Goal: Task Accomplishment & Management: Manage account settings

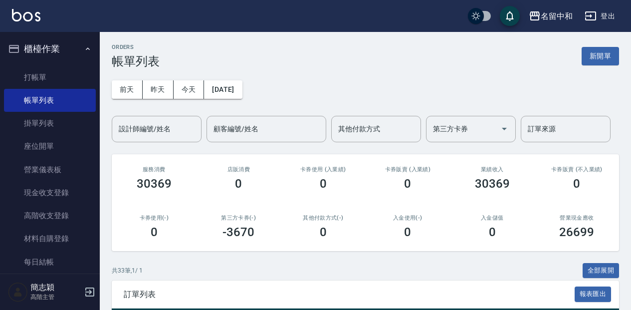
scroll to position [246, 0]
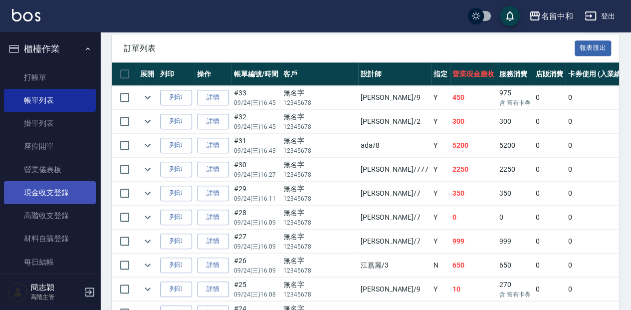
click at [63, 197] on link "現金收支登錄" at bounding box center [50, 192] width 92 height 23
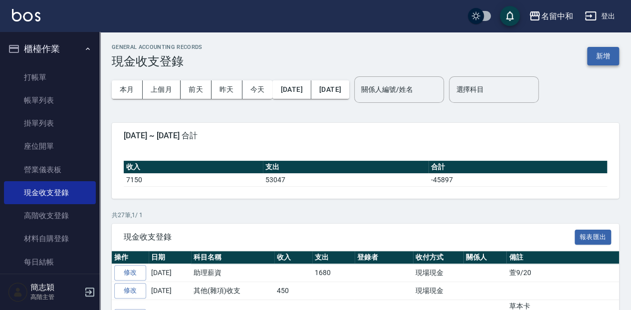
click at [613, 58] on button "新增" at bounding box center [603, 56] width 32 height 18
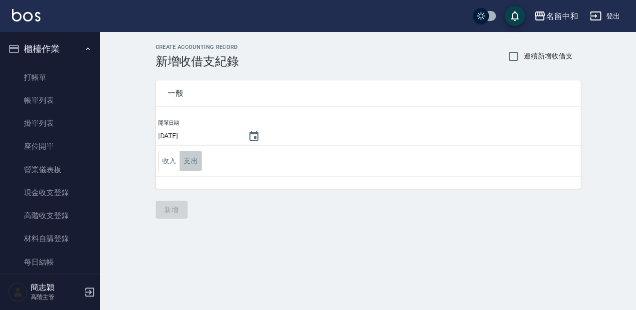
click at [192, 156] on button "支出" at bounding box center [190, 161] width 22 height 20
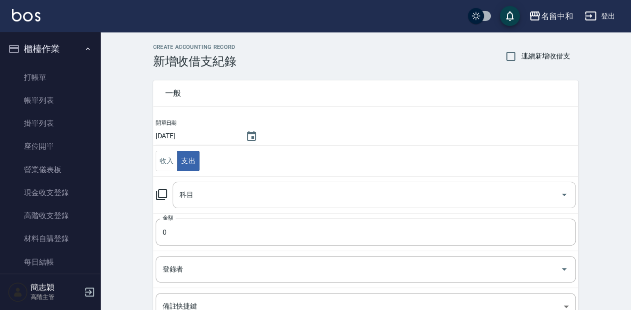
click at [208, 195] on input "科目" at bounding box center [366, 194] width 379 height 17
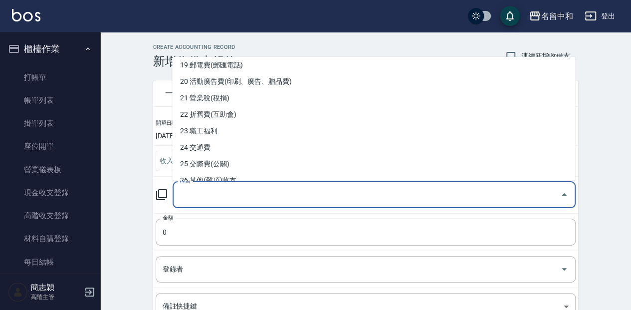
scroll to position [332, 0]
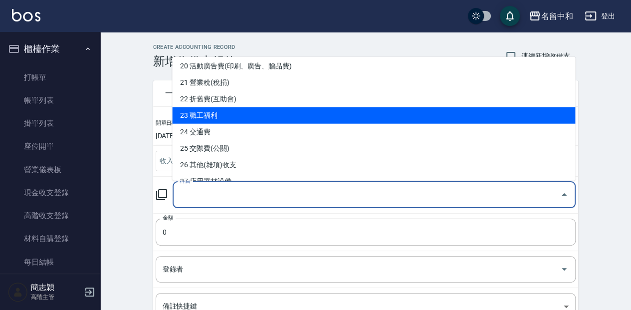
click at [236, 113] on li "23 職工福利" at bounding box center [373, 115] width 403 height 16
type input "23 職工福利"
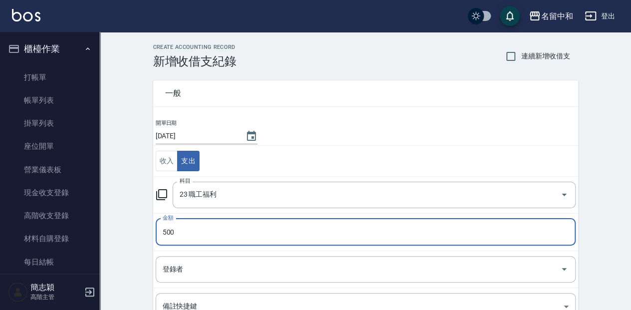
type input "500"
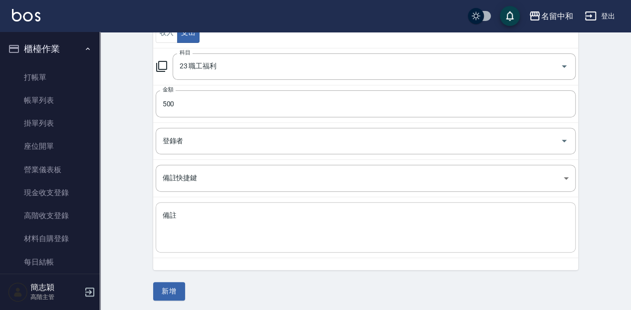
scroll to position [129, 0]
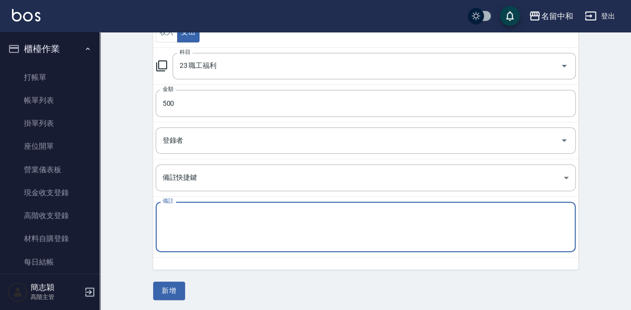
click at [247, 222] on textarea "備註" at bounding box center [366, 227] width 406 height 34
type textarea "品絜生日禮金生日禮金"
click at [168, 290] on button "新增" at bounding box center [169, 290] width 32 height 18
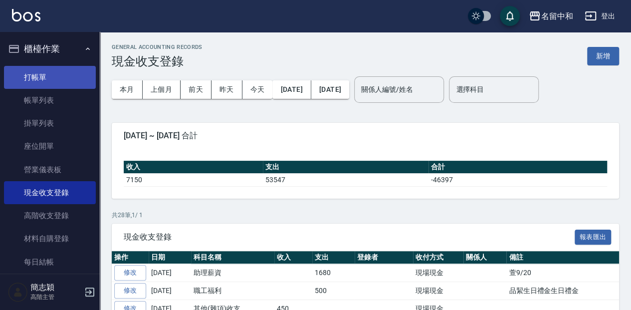
click at [70, 73] on link "打帳單" at bounding box center [50, 77] width 92 height 23
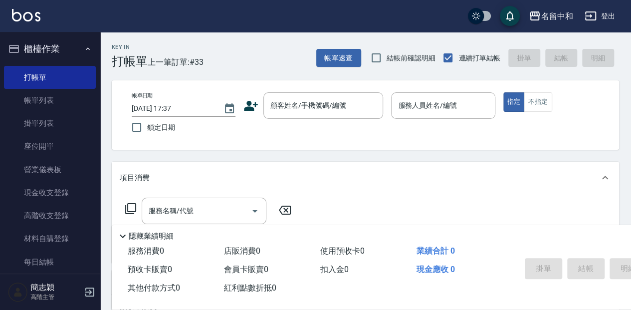
drag, startPoint x: 339, startPoint y: 60, endPoint x: 398, endPoint y: 31, distance: 65.5
click at [398, 31] on div "名留中和 登出 櫃檯作業 打帳單 帳單列表 掛單列表 座位開單 營業儀表板 現金收支登錄 高階收支登錄 材料自購登錄 每日結帳 排班表 現場電腦打卡 掃碼打卡…" at bounding box center [315, 242] width 631 height 485
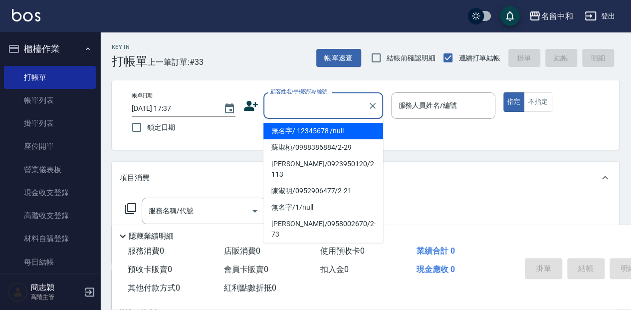
click at [326, 105] on input "顧客姓名/手機號碼/編號" at bounding box center [316, 105] width 96 height 17
click at [341, 132] on li "無名字/ 12345678 /null" at bounding box center [323, 131] width 120 height 16
type input "無名字/ 12345678 /null"
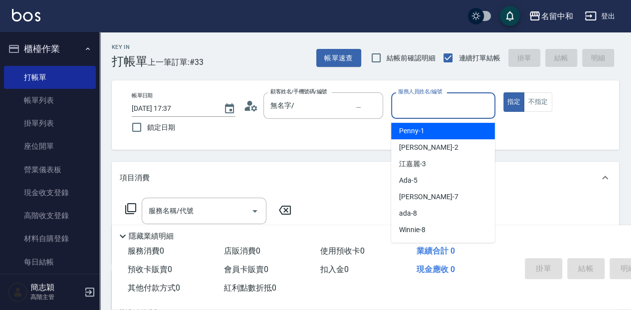
click at [450, 105] on input "服務人員姓名/編號" at bounding box center [442, 105] width 95 height 17
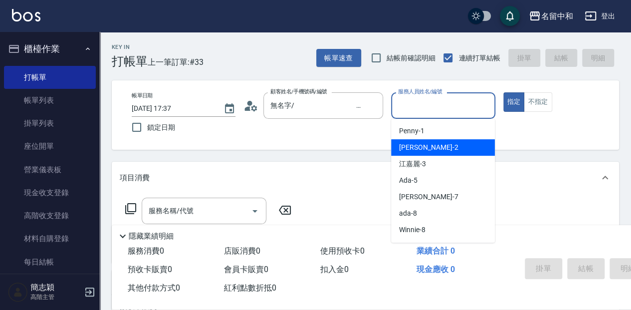
click at [448, 147] on div "[PERSON_NAME] -2" at bounding box center [443, 147] width 104 height 16
type input "[PERSON_NAME]-2"
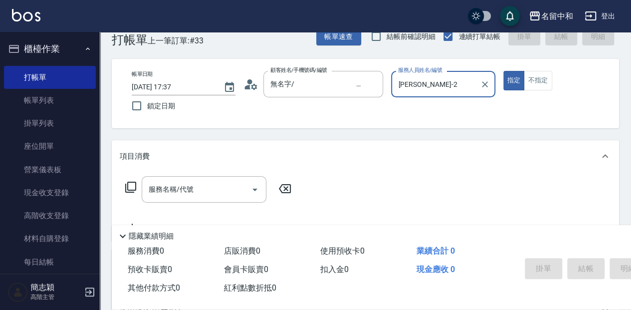
scroll to position [33, 0]
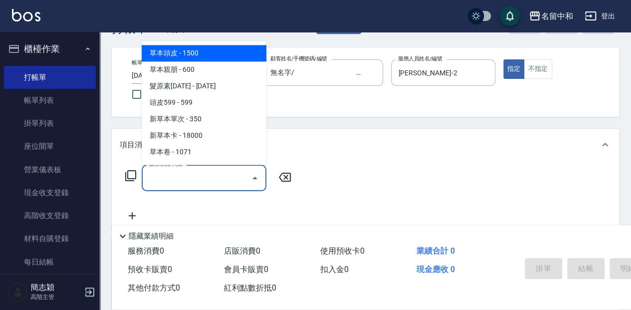
click at [201, 176] on input "服務名稱/代號" at bounding box center [196, 177] width 101 height 17
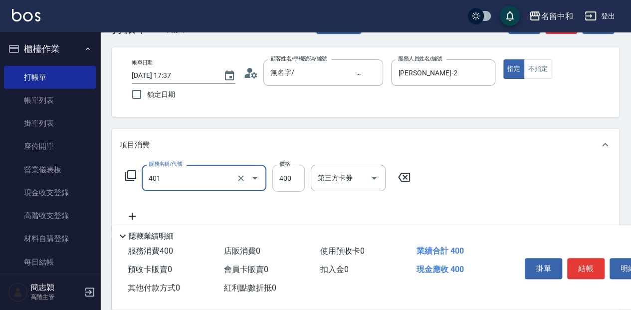
type input "剪髮(400)(401)"
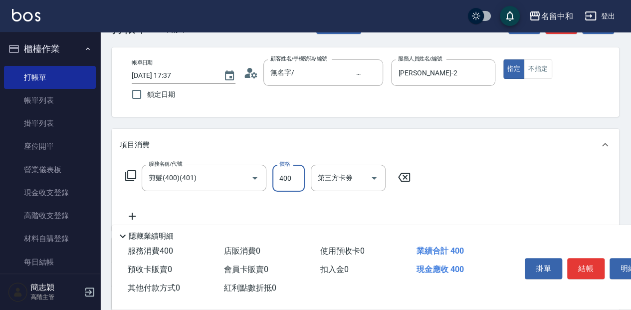
click at [292, 180] on input "400" at bounding box center [288, 178] width 32 height 27
type input "450"
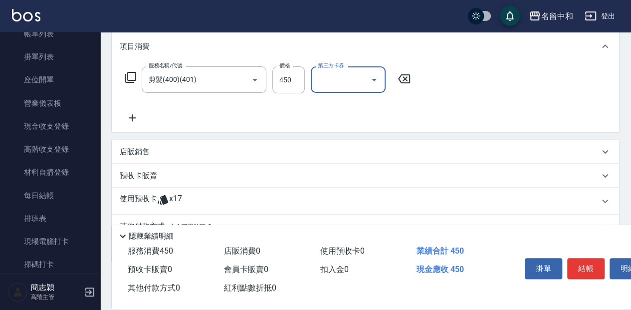
scroll to position [166, 0]
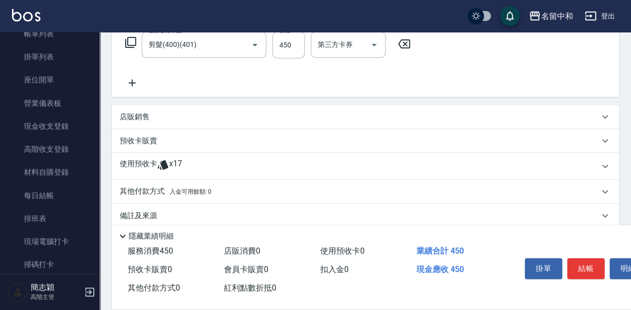
click at [132, 87] on icon at bounding box center [132, 83] width 25 height 12
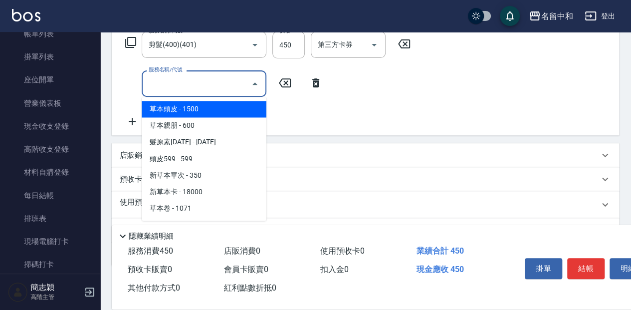
click at [209, 84] on input "服務名稱/代號" at bounding box center [196, 83] width 101 height 17
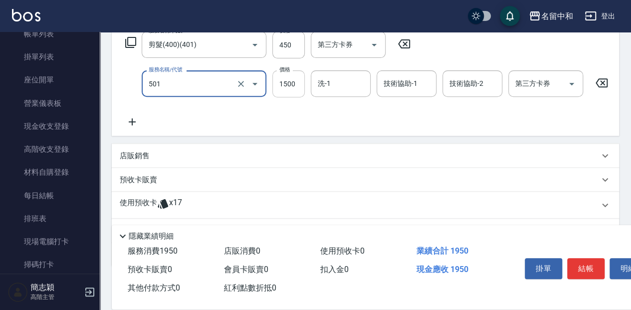
type input "染髮(1500](501)"
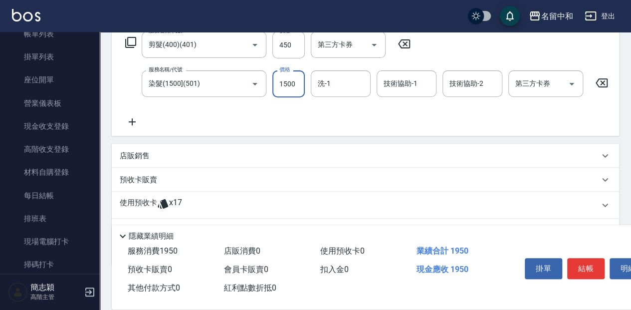
click at [292, 85] on input "1500" at bounding box center [288, 83] width 32 height 27
type input "2300"
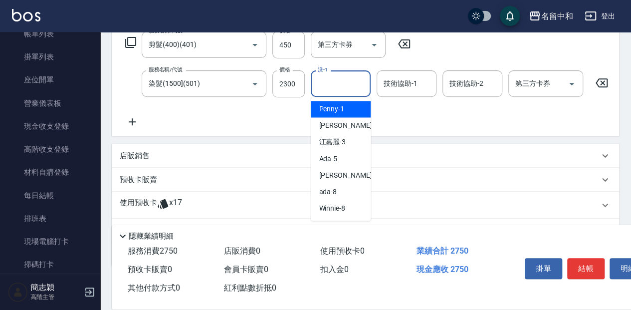
click at [339, 83] on input "洗-1" at bounding box center [340, 83] width 51 height 17
drag, startPoint x: 336, startPoint y: 112, endPoint x: 378, endPoint y: 98, distance: 44.6
click at [337, 111] on span "品潔 -22" at bounding box center [331, 109] width 24 height 10
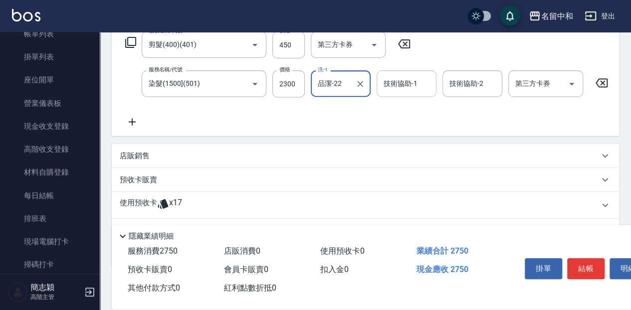
type input "品潔-22"
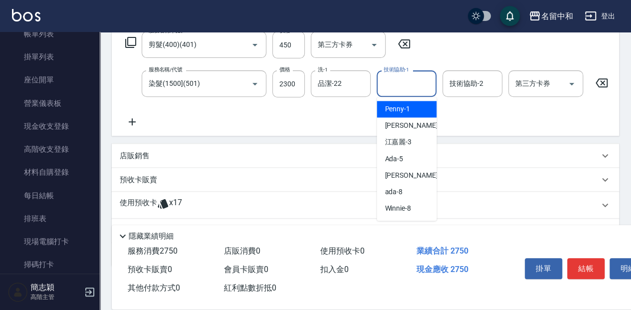
click at [396, 86] on input "技術協助-1" at bounding box center [406, 83] width 51 height 17
click at [400, 106] on span "涵涵 -15" at bounding box center [396, 109] width 24 height 10
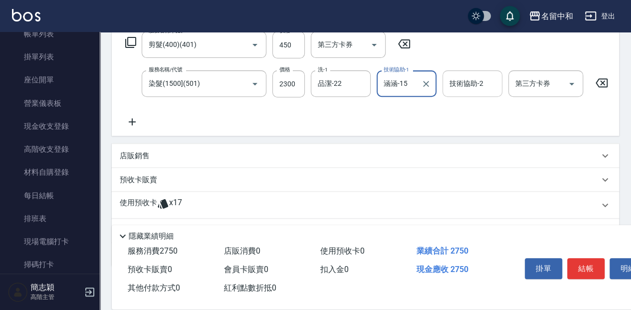
type input "涵涵-15"
click at [487, 83] on input "技術協助-2" at bounding box center [472, 83] width 51 height 17
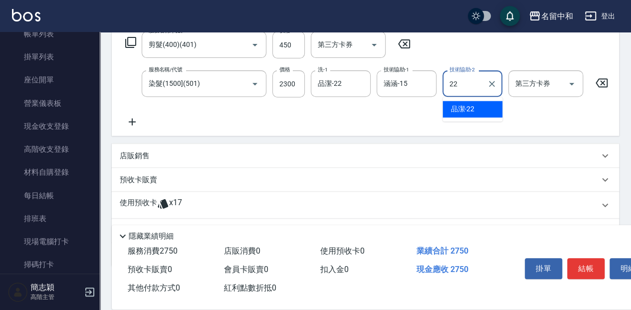
click at [489, 108] on div "品潔 -22" at bounding box center [472, 109] width 60 height 16
type input "品潔-22"
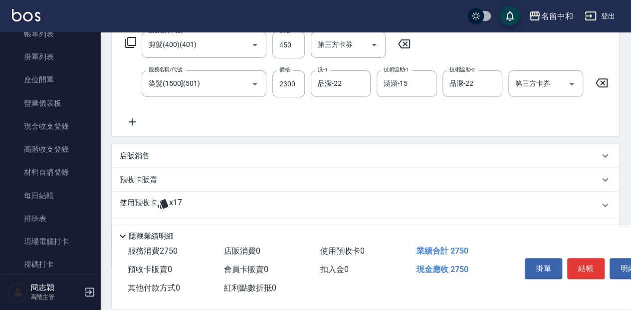
click at [132, 125] on icon at bounding box center [132, 121] width 7 height 7
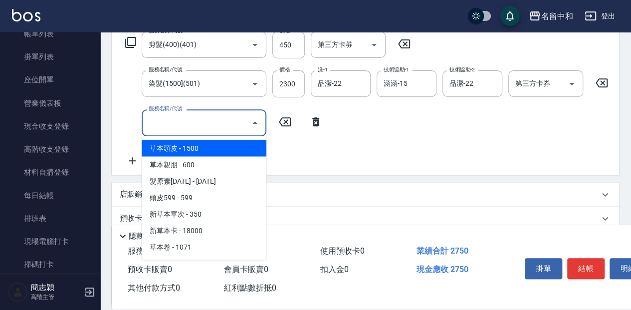
click at [211, 120] on input "服務名稱/代號" at bounding box center [196, 122] width 101 height 17
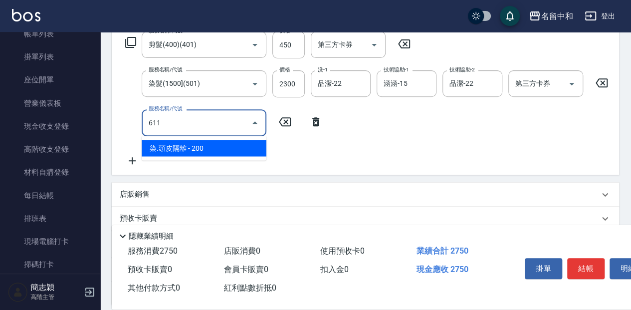
click at [233, 150] on span "染.頭皮隔離 - 200" at bounding box center [204, 148] width 125 height 16
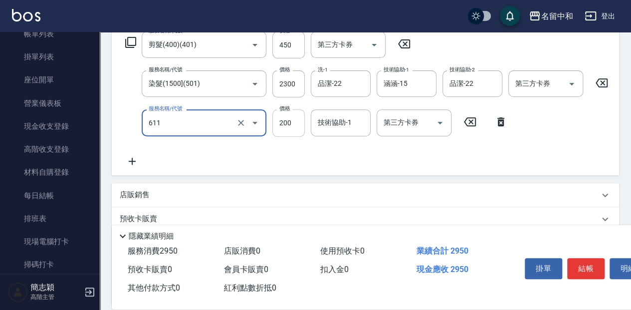
type input "染.頭皮隔離(611)"
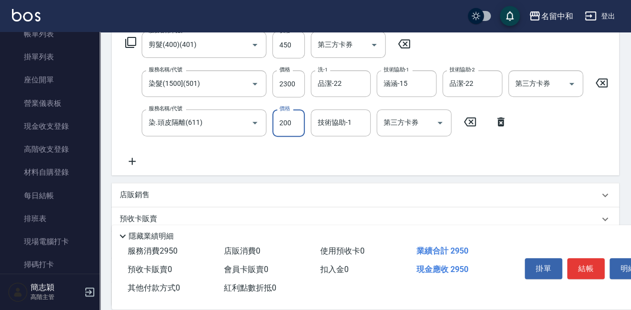
click at [292, 120] on input "200" at bounding box center [288, 122] width 32 height 27
type input "300"
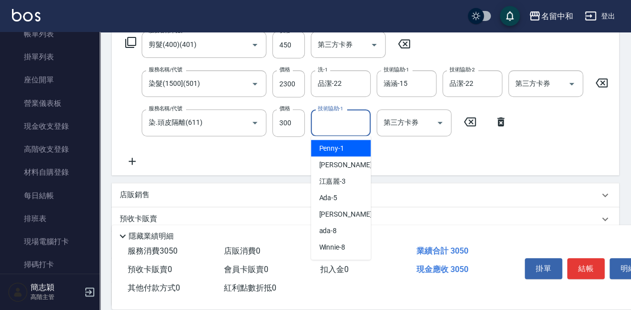
click at [335, 126] on input "技術協助-1" at bounding box center [340, 122] width 51 height 17
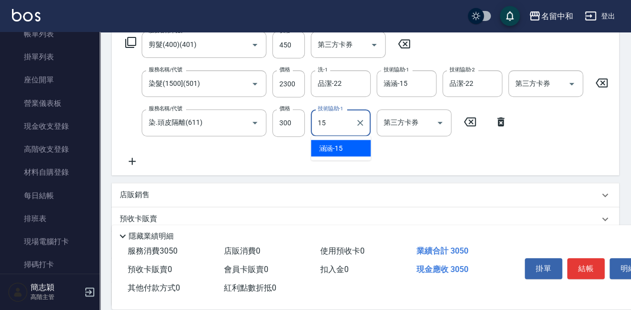
click at [327, 119] on input "15" at bounding box center [333, 122] width 36 height 17
type input "1"
click at [347, 146] on div "[PERSON_NAME] -2" at bounding box center [341, 148] width 60 height 16
type input "[PERSON_NAME]-2"
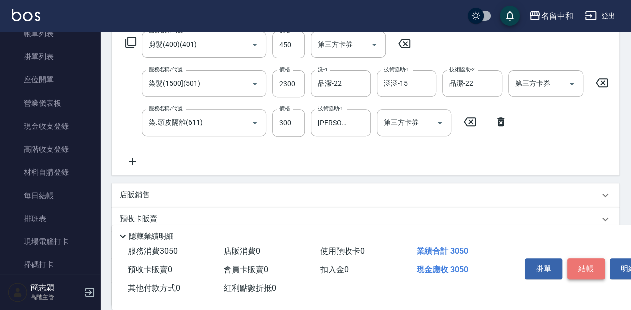
click at [588, 265] on button "結帳" at bounding box center [585, 268] width 37 height 21
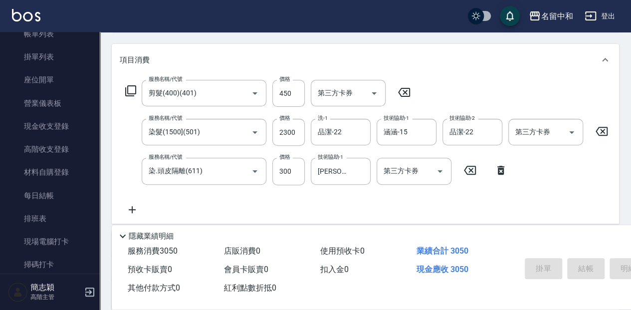
scroll to position [73, 0]
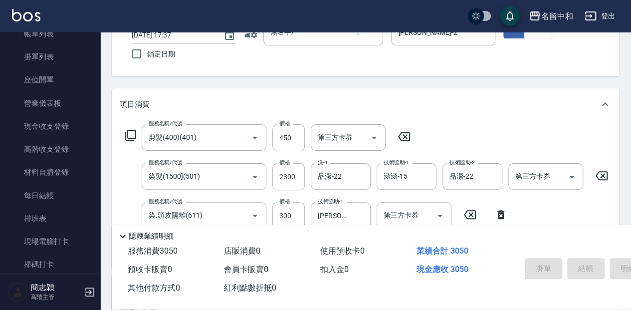
type input "[DATE] 18:16"
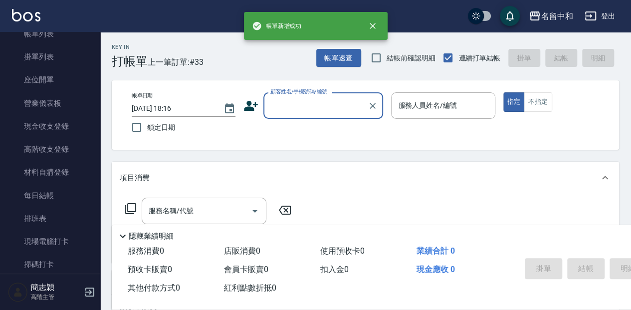
scroll to position [0, 0]
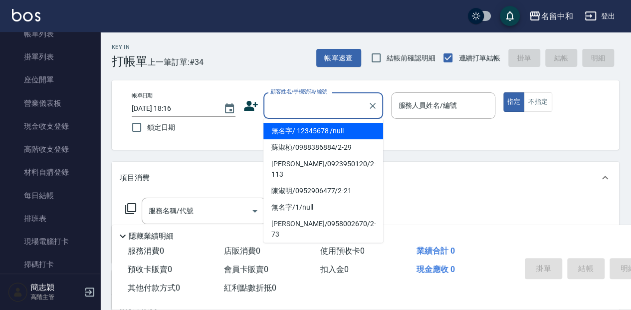
click at [341, 107] on input "顧客姓名/手機號碼/編號" at bounding box center [316, 105] width 96 height 17
click at [340, 131] on li "無名字/ 12345678 /null" at bounding box center [323, 131] width 120 height 16
type input "無名字/ 12345678 /null"
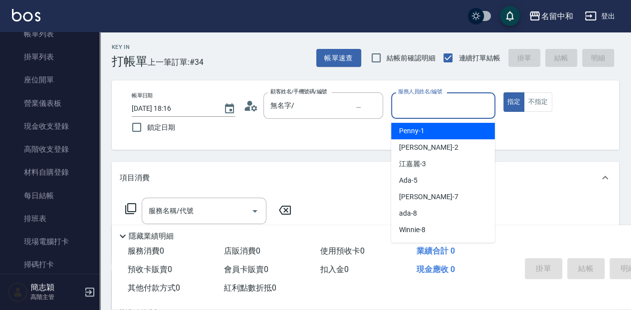
click at [459, 105] on input "服務人員姓名/編號" at bounding box center [442, 105] width 95 height 17
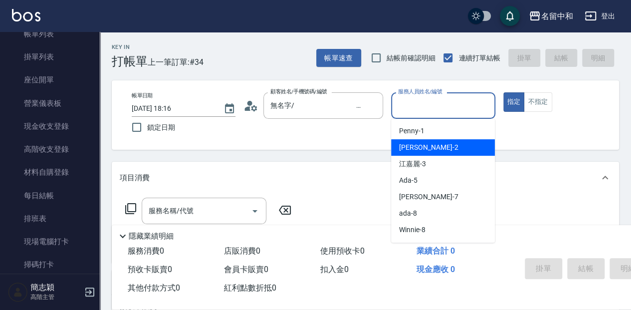
click at [446, 146] on div "[PERSON_NAME] -2" at bounding box center [443, 147] width 104 height 16
type input "[PERSON_NAME]-2"
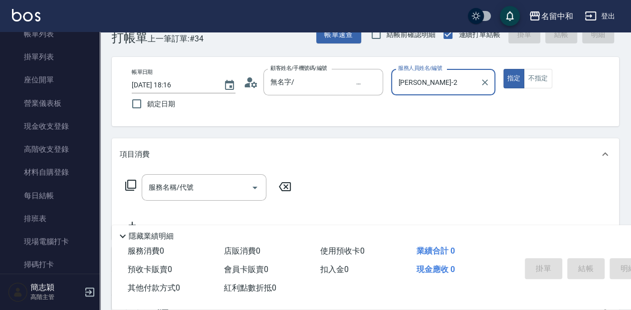
scroll to position [66, 0]
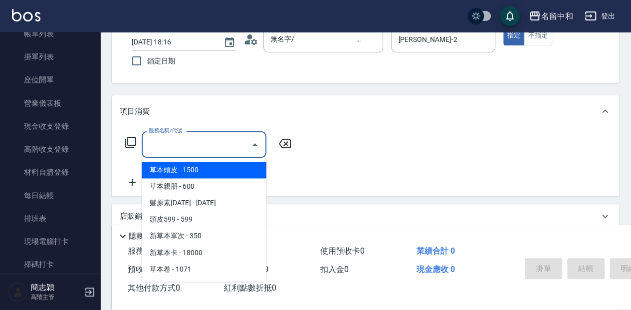
click at [214, 145] on input "服務名稱/代號" at bounding box center [196, 144] width 101 height 17
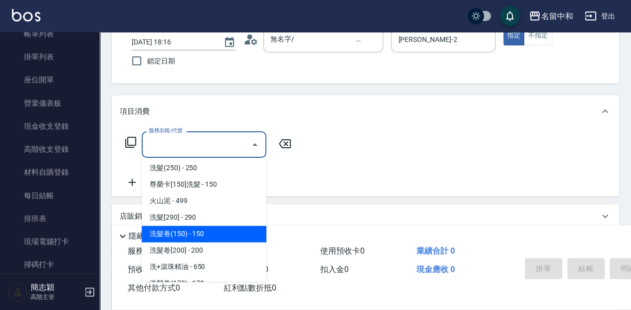
scroll to position [266, 0]
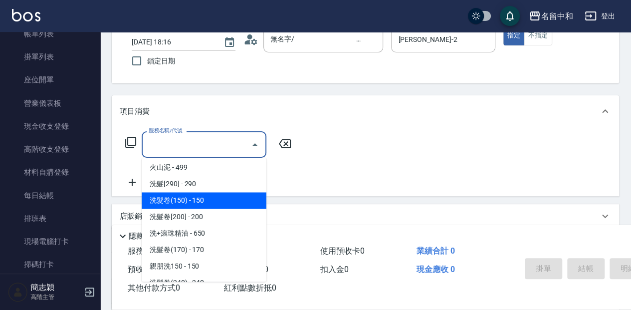
click at [228, 236] on span "洗+滾珠精油 - 650" at bounding box center [204, 233] width 125 height 16
type input "洗+滾珠精油(211)"
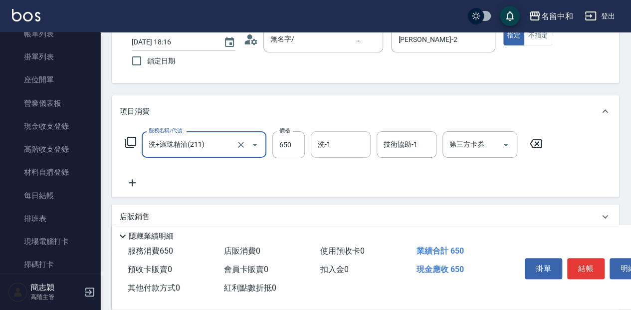
click at [345, 145] on input "洗-1" at bounding box center [340, 144] width 51 height 17
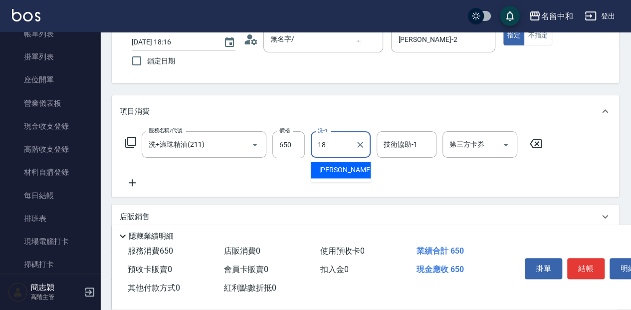
click at [347, 170] on div "[PERSON_NAME] -18" at bounding box center [341, 170] width 60 height 16
type input "[PERSON_NAME]-18"
click at [396, 145] on input "技術協助-1" at bounding box center [406, 144] width 51 height 17
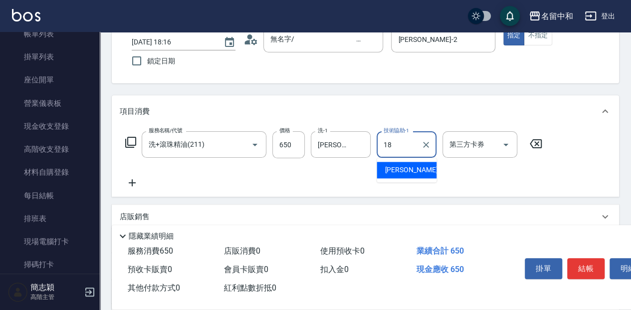
click at [417, 172] on div "[PERSON_NAME] -18" at bounding box center [406, 170] width 60 height 16
type input "[PERSON_NAME]-18"
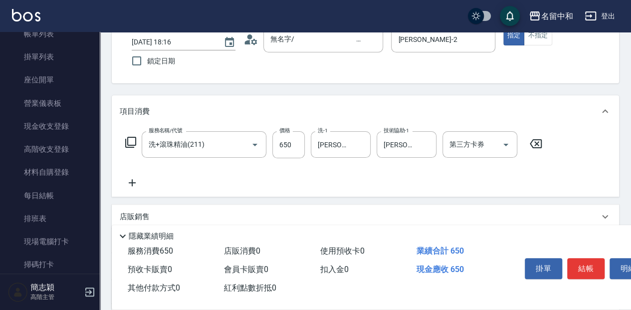
click at [135, 184] on icon at bounding box center [132, 182] width 25 height 12
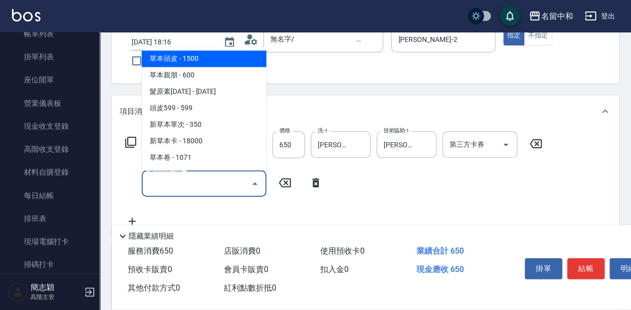
click at [218, 187] on input "服務名稱/代號" at bounding box center [196, 182] width 101 height 17
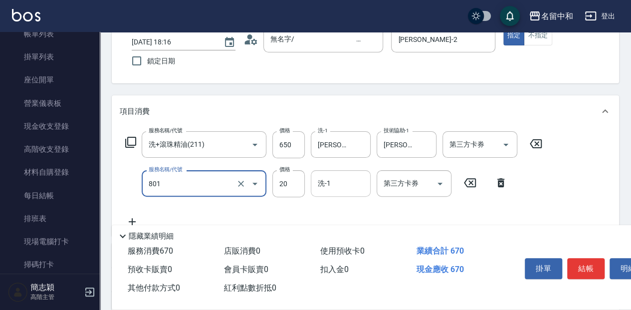
type input "潤絲20(801)"
click at [349, 180] on input "洗-1" at bounding box center [340, 182] width 51 height 17
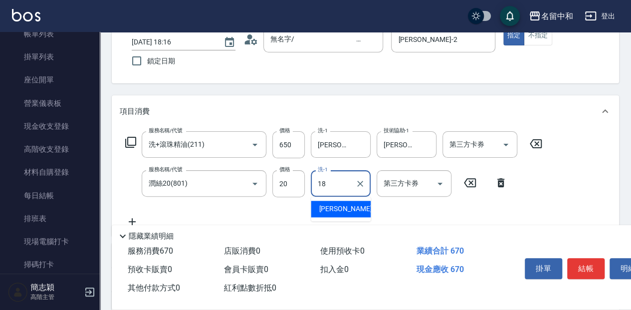
click at [355, 209] on div "[PERSON_NAME] -18" at bounding box center [341, 208] width 60 height 16
type input "[PERSON_NAME]-18"
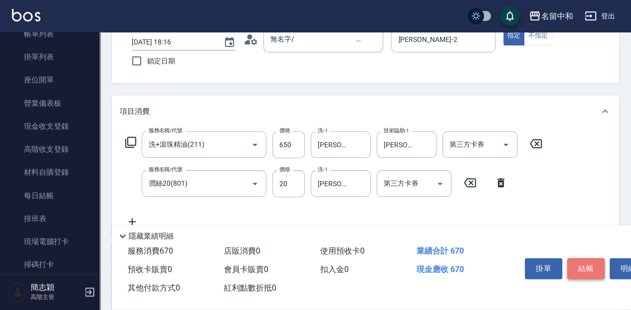
click at [578, 265] on button "結帳" at bounding box center [585, 268] width 37 height 21
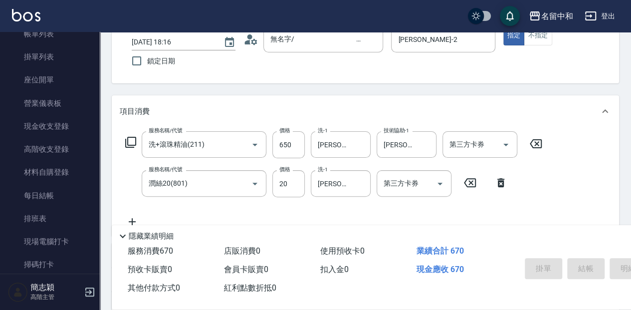
type input "[DATE] 18:18"
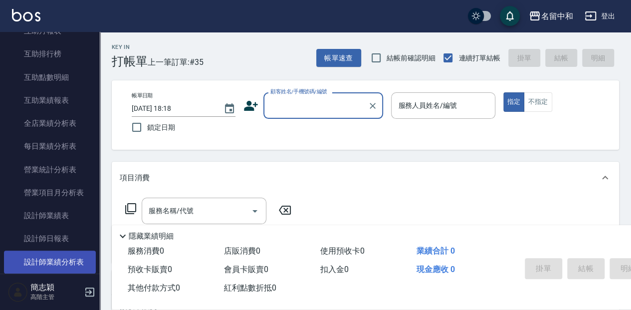
scroll to position [565, 0]
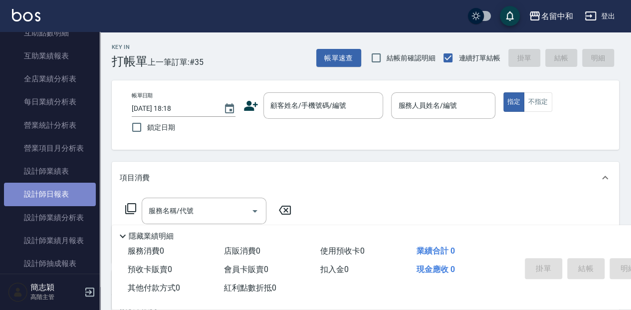
click at [76, 193] on link "設計師日報表" at bounding box center [50, 193] width 92 height 23
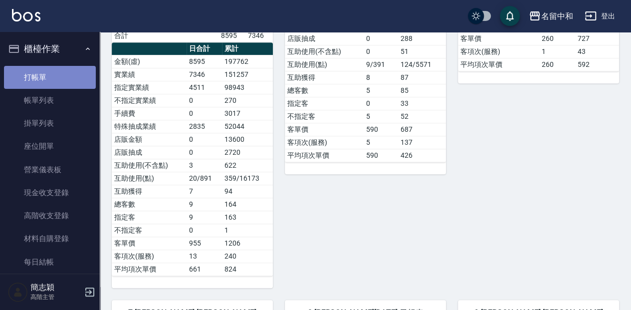
click at [72, 74] on link "打帳單" at bounding box center [50, 77] width 92 height 23
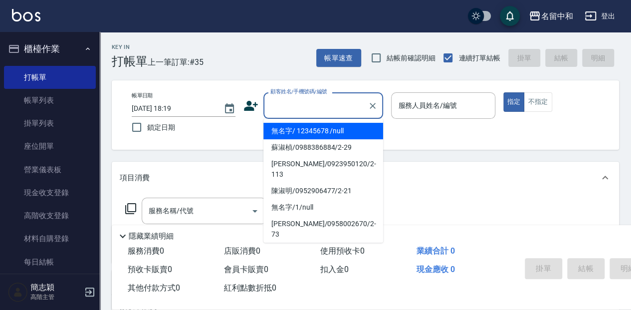
drag, startPoint x: 285, startPoint y: 100, endPoint x: 288, endPoint y: 107, distance: 6.9
click at [286, 103] on input "顧客姓名/手機號碼/編號" at bounding box center [316, 105] width 96 height 17
click at [297, 131] on li "無名字/ 12345678 /null" at bounding box center [323, 131] width 120 height 16
type input "無名字/ 12345678 /null"
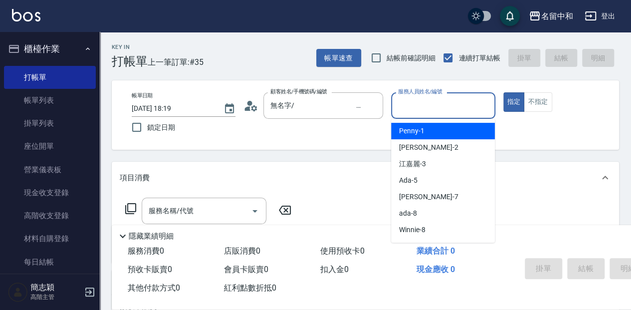
click at [408, 101] on input "服務人員姓名/編號" at bounding box center [442, 105] width 95 height 17
type input "瓦皮-A"
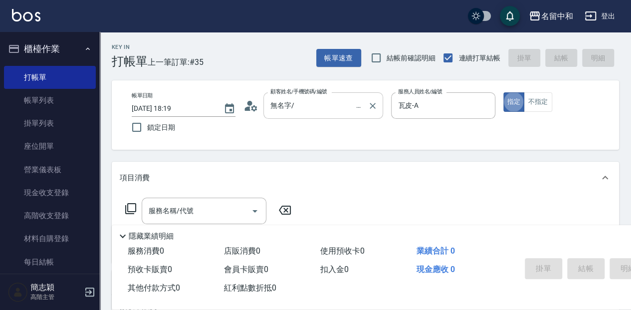
type button "true"
click at [137, 242] on div "服務消費 0" at bounding box center [172, 251] width 96 height 18
click at [136, 234] on p "隱藏業績明細" at bounding box center [151, 236] width 45 height 10
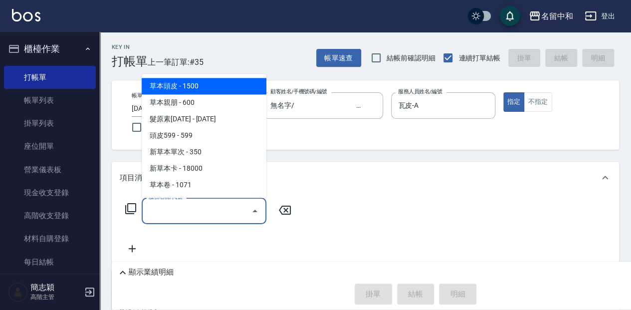
click at [153, 211] on input "服務名稱/代號" at bounding box center [196, 210] width 101 height 17
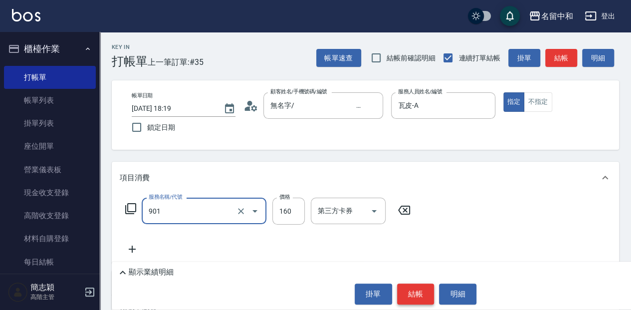
type input "修手(901)"
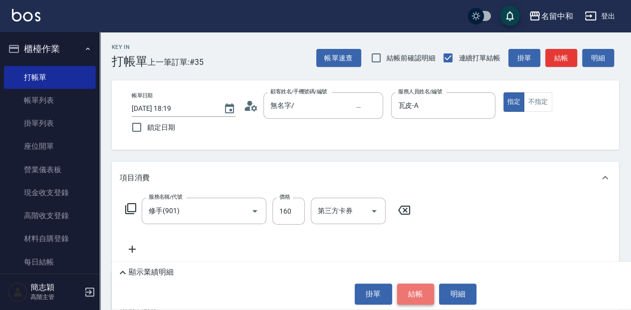
click at [417, 295] on button "結帳" at bounding box center [415, 293] width 37 height 21
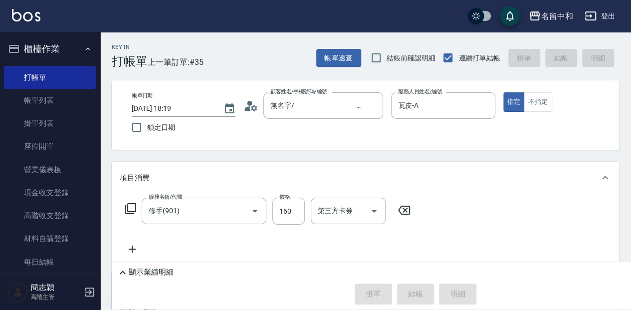
type input "[DATE] 18:41"
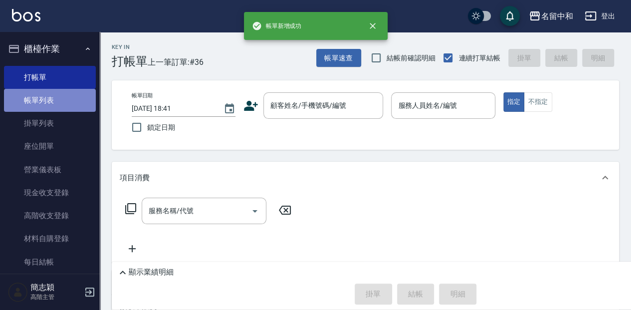
click at [53, 97] on link "帳單列表" at bounding box center [50, 100] width 92 height 23
click at [78, 100] on link "帳單列表" at bounding box center [50, 100] width 92 height 23
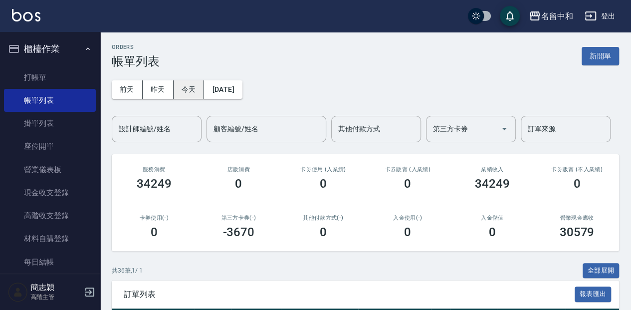
click at [184, 86] on button "今天" at bounding box center [188, 89] width 31 height 18
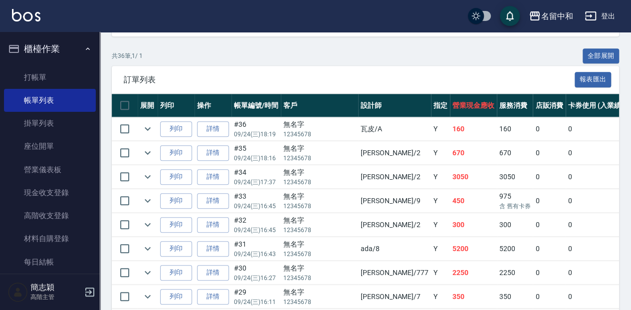
scroll to position [166, 0]
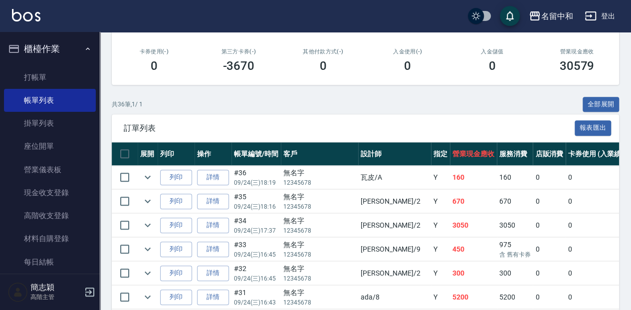
click at [497, 174] on td "160" at bounding box center [473, 177] width 47 height 23
click at [494, 178] on td "160" at bounding box center [473, 177] width 47 height 23
click at [214, 177] on link "詳情" at bounding box center [213, 177] width 32 height 15
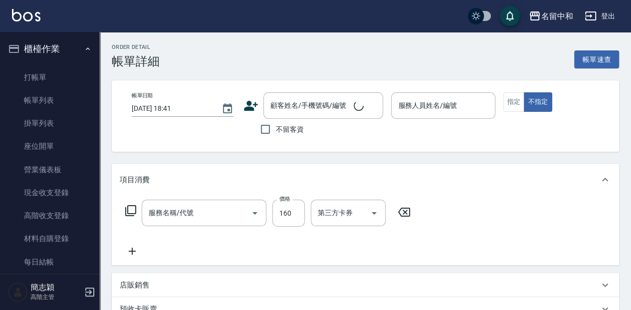
type input "[DATE] 18:19"
type input "瓦皮-A"
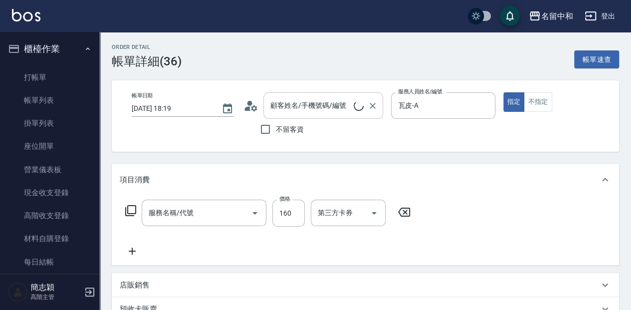
type input "修手(901)"
type input "無名字/ 12345678 /null"
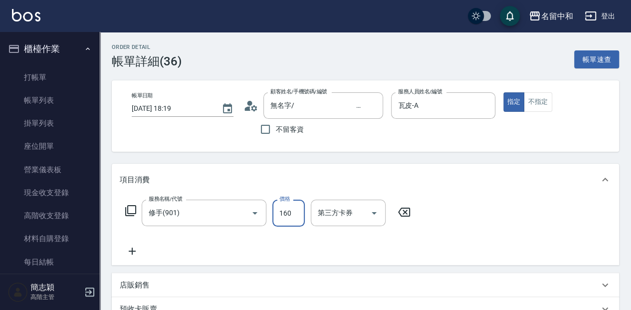
click at [300, 214] on input "160" at bounding box center [288, 212] width 32 height 27
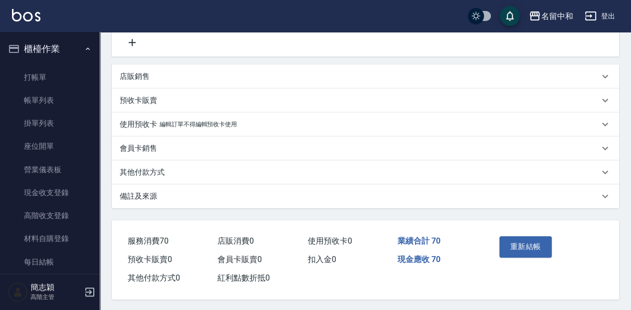
scroll to position [213, 0]
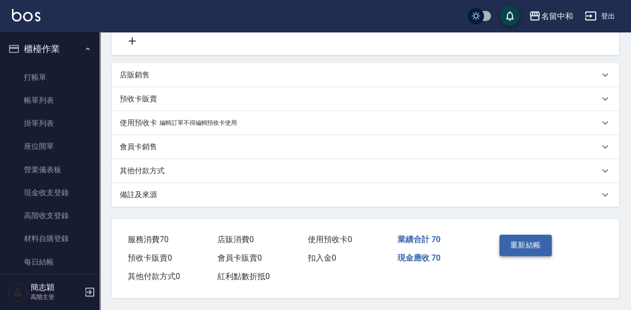
type input "70"
click at [534, 244] on button "重新結帳" at bounding box center [525, 244] width 53 height 21
click at [534, 244] on div "重新結帳" at bounding box center [520, 251] width 50 height 43
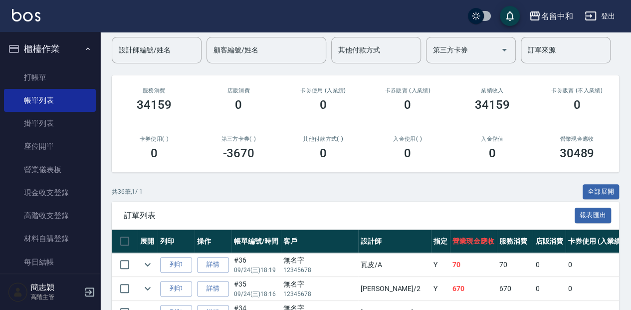
scroll to position [133, 0]
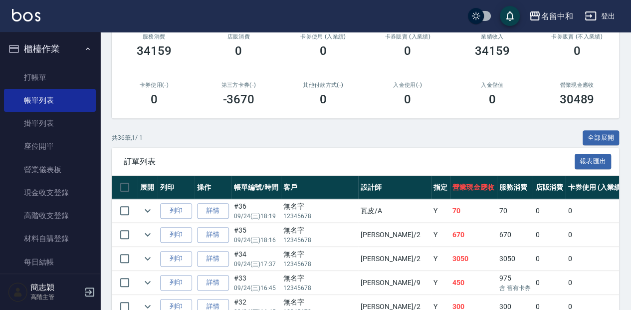
click at [533, 206] on td "70" at bounding box center [515, 210] width 36 height 23
click at [533, 211] on td "70" at bounding box center [515, 210] width 36 height 23
click at [450, 218] on td "Y" at bounding box center [440, 210] width 19 height 23
drag, startPoint x: 473, startPoint y: 217, endPoint x: 468, endPoint y: 206, distance: 12.5
click at [450, 217] on td "Y" at bounding box center [440, 210] width 19 height 23
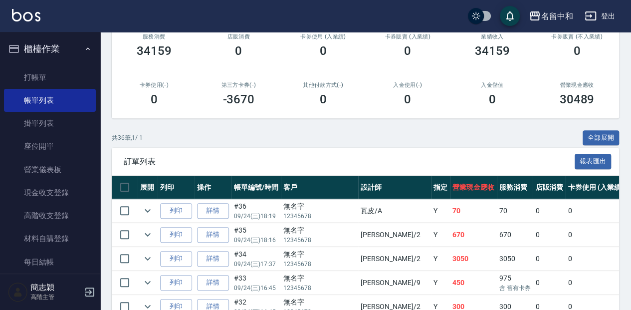
click at [431, 206] on td "瓦皮 /A" at bounding box center [394, 210] width 73 height 23
click at [214, 211] on link "詳情" at bounding box center [213, 210] width 32 height 15
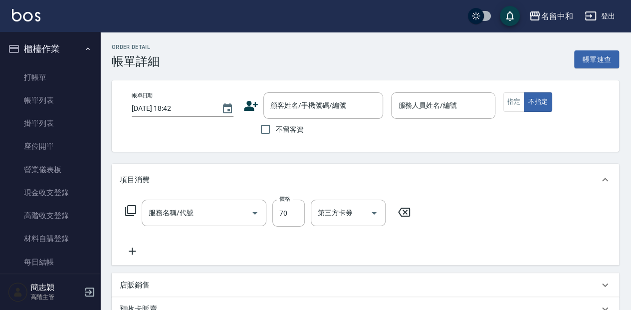
type input "[DATE] 18:19"
type input "瓦皮-A"
type input "修手(901)"
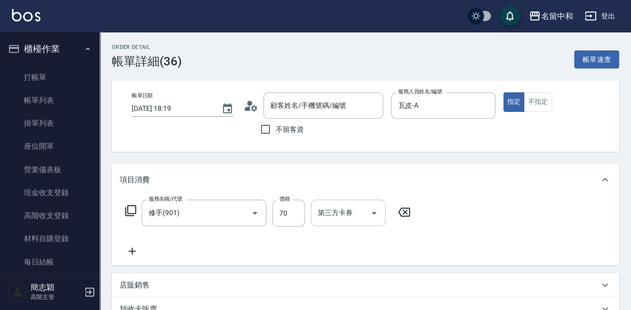
type input "無名字/ 12345678 /null"
click at [299, 211] on input "70" at bounding box center [288, 212] width 32 height 27
click at [283, 211] on input "7760" at bounding box center [288, 212] width 32 height 27
click at [300, 210] on input "7760" at bounding box center [288, 212] width 32 height 27
click at [280, 212] on input "0" at bounding box center [288, 212] width 32 height 27
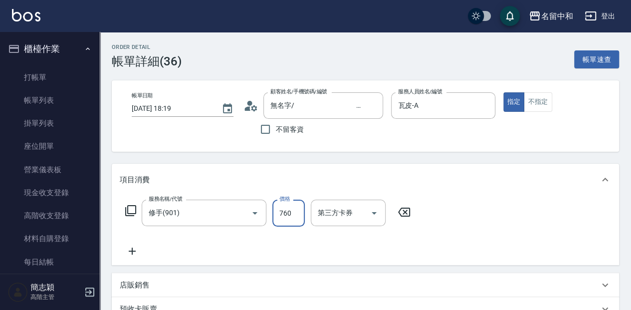
type input "760"
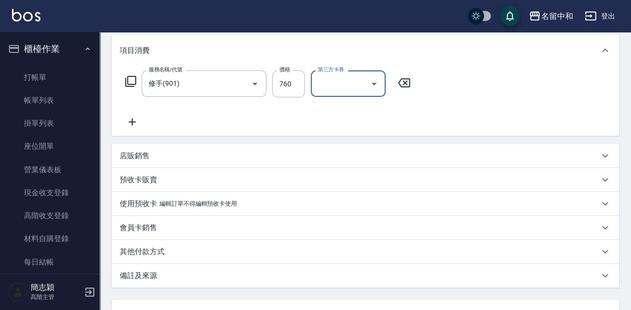
scroll to position [213, 0]
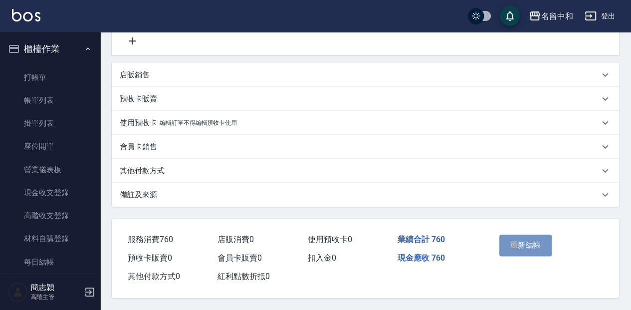
click at [525, 246] on button "重新結帳" at bounding box center [525, 244] width 53 height 21
click at [525, 245] on div "重新結帳" at bounding box center [520, 251] width 50 height 43
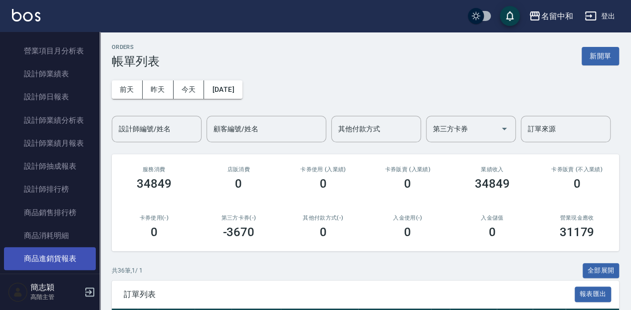
scroll to position [665, 0]
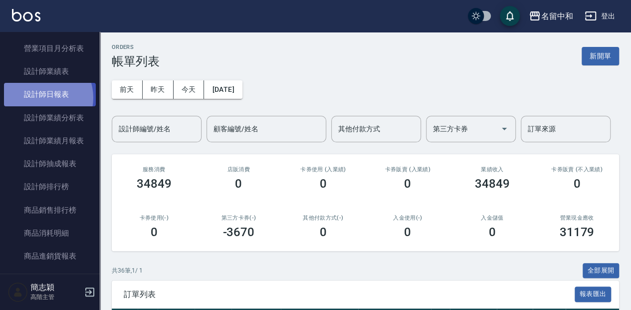
click at [42, 97] on link "設計師日報表" at bounding box center [50, 94] width 92 height 23
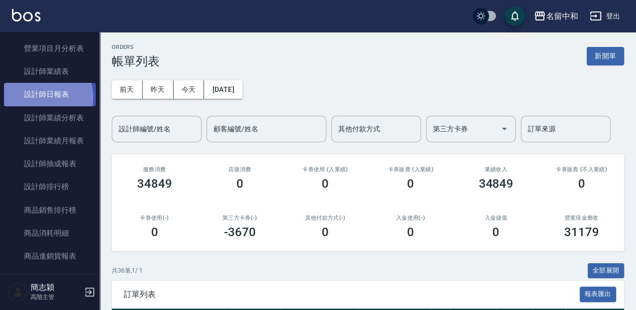
click at [42, 97] on link "設計師日報表" at bounding box center [50, 94] width 92 height 23
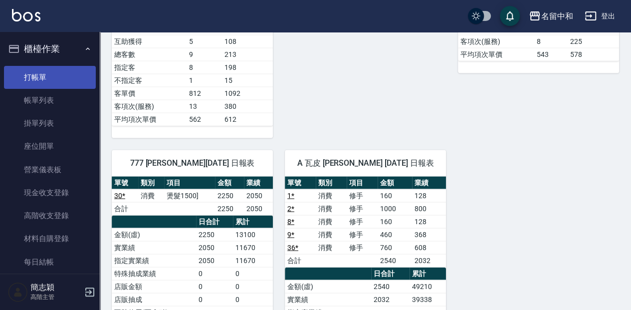
scroll to position [890, 0]
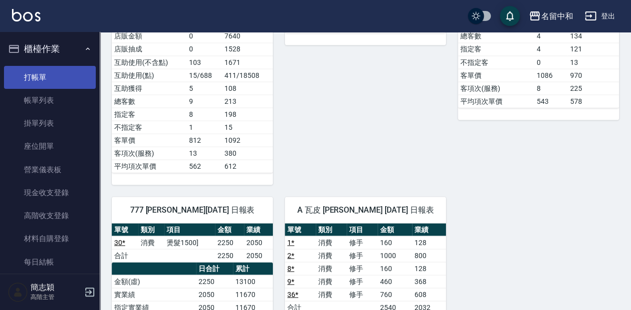
click at [66, 75] on link "打帳單" at bounding box center [50, 77] width 92 height 23
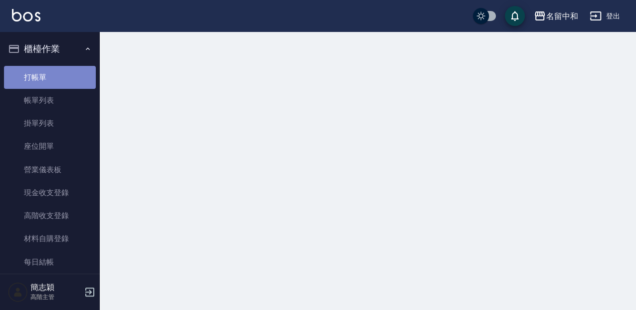
click at [66, 75] on link "打帳單" at bounding box center [50, 77] width 92 height 23
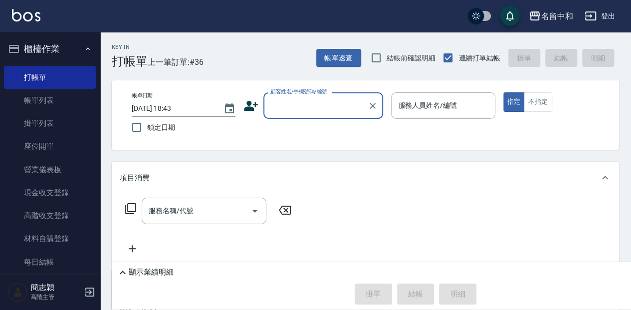
click at [281, 109] on input "顧客姓名/手機號碼/編號" at bounding box center [316, 105] width 96 height 17
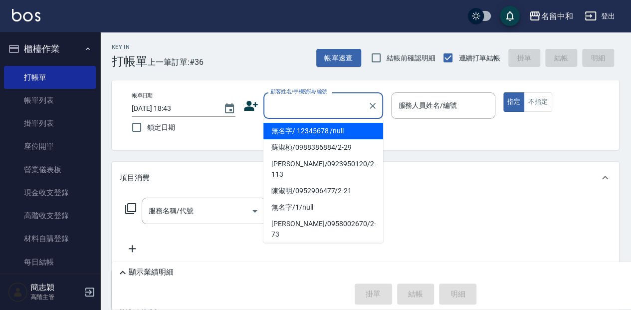
click at [295, 130] on li "無名字/ 12345678 /null" at bounding box center [323, 131] width 120 height 16
type input "無名字/ 12345678 /null"
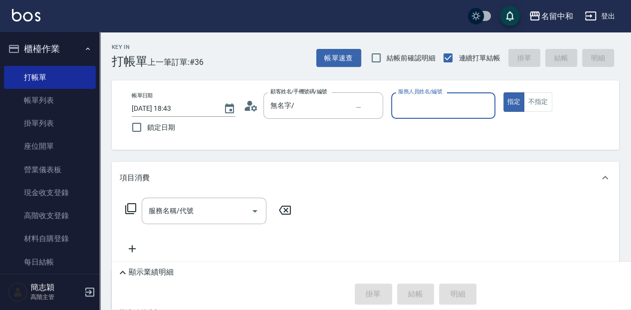
click at [414, 111] on input "服務人員姓名/編號" at bounding box center [442, 105] width 95 height 17
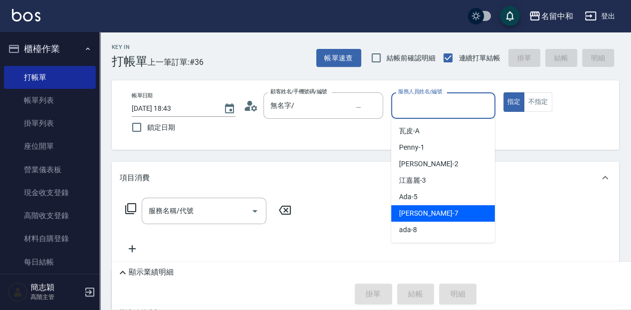
click at [462, 217] on div "[PERSON_NAME] -7" at bounding box center [443, 213] width 104 height 16
type input "[PERSON_NAME]-7"
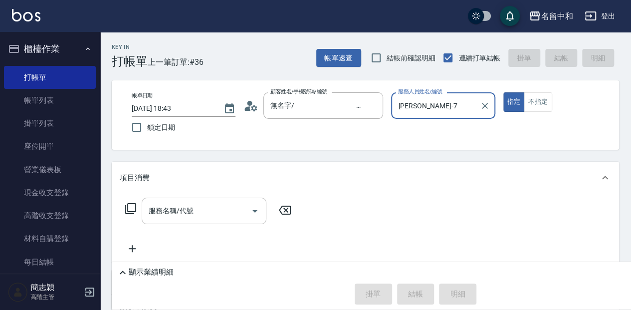
click at [213, 213] on input "服務名稱/代號" at bounding box center [196, 210] width 101 height 17
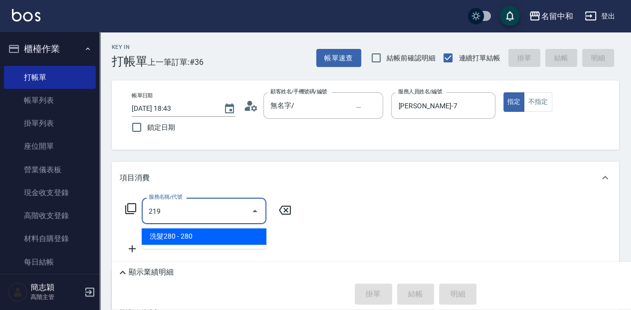
type input "洗髮280(219)"
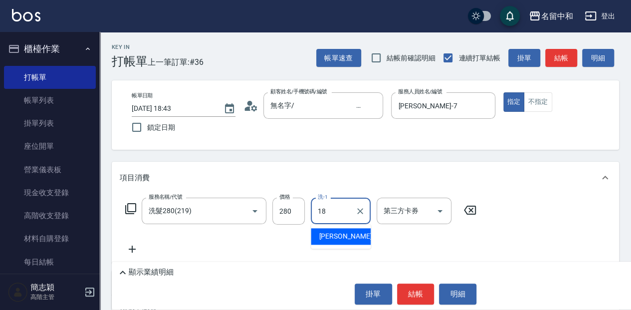
type input "[PERSON_NAME]-18"
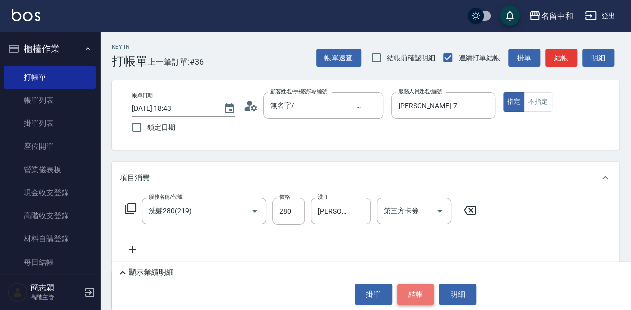
click at [415, 296] on button "結帳" at bounding box center [415, 293] width 37 height 21
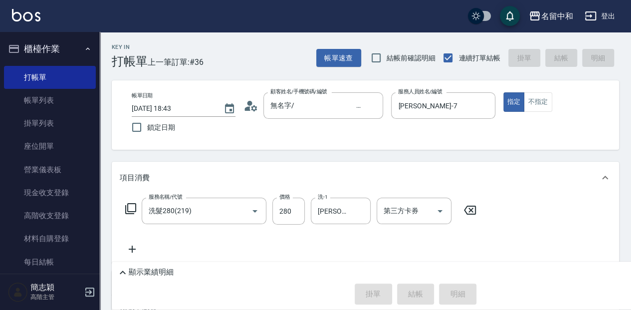
type input "[DATE] 18:58"
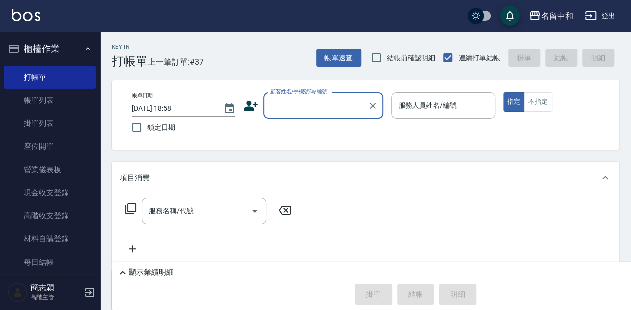
click at [315, 112] on input "顧客姓名/手機號碼/編號" at bounding box center [316, 105] width 96 height 17
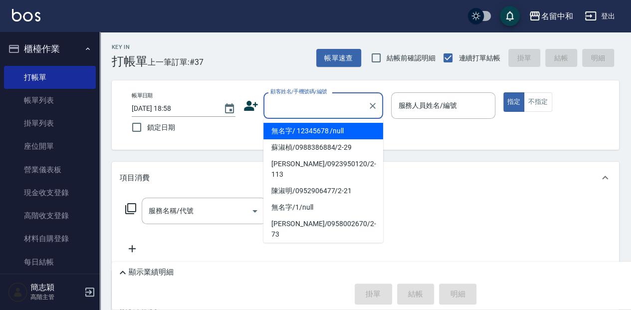
drag, startPoint x: 309, startPoint y: 136, endPoint x: 421, endPoint y: 114, distance: 114.8
click at [309, 136] on li "無名字/ 12345678 /null" at bounding box center [323, 131] width 120 height 16
type input "無名字/ 12345678 /null"
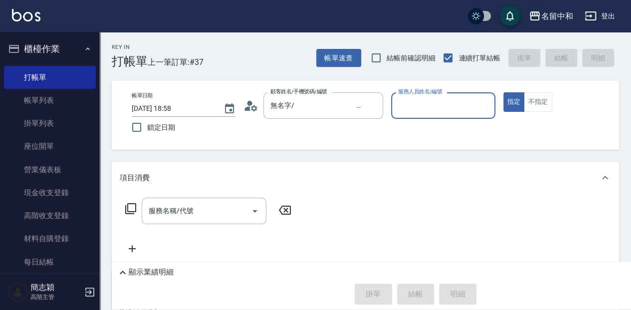
drag, startPoint x: 421, startPoint y: 114, endPoint x: 426, endPoint y: 147, distance: 33.3
click at [421, 115] on div "服務人員姓名/編號" at bounding box center [443, 105] width 104 height 26
drag, startPoint x: 424, startPoint y: 105, endPoint x: 425, endPoint y: 116, distance: 10.5
click at [424, 110] on input "服務人員姓名/編號" at bounding box center [442, 105] width 95 height 17
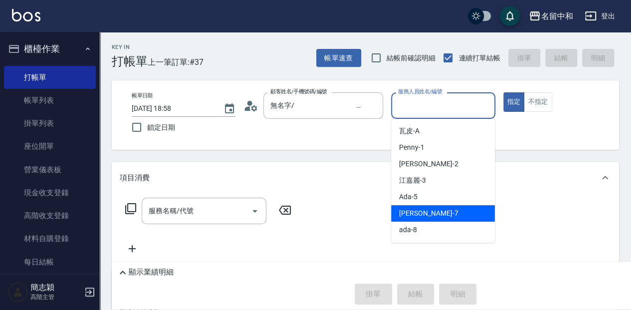
drag, startPoint x: 433, startPoint y: 208, endPoint x: 395, endPoint y: 212, distance: 37.6
click at [433, 208] on div "[PERSON_NAME] -7" at bounding box center [443, 213] width 104 height 16
type input "[PERSON_NAME]-7"
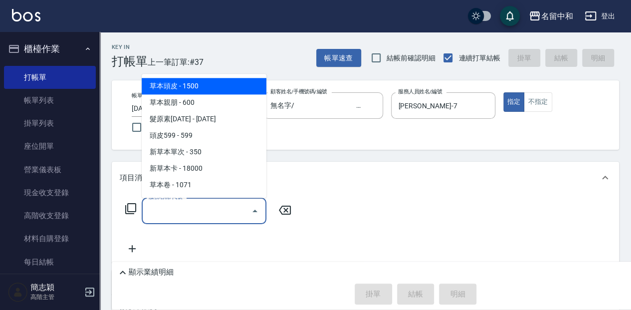
click at [170, 215] on input "服務名稱/代號" at bounding box center [196, 210] width 101 height 17
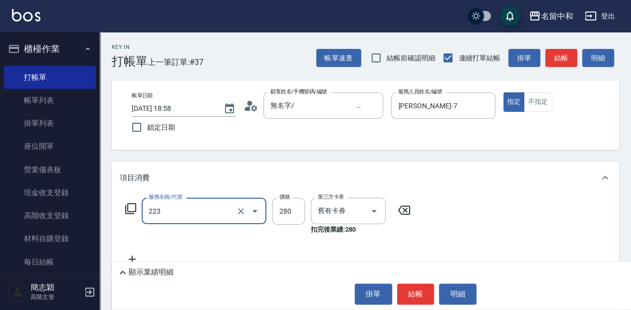
type input "洗髮卷280(223)"
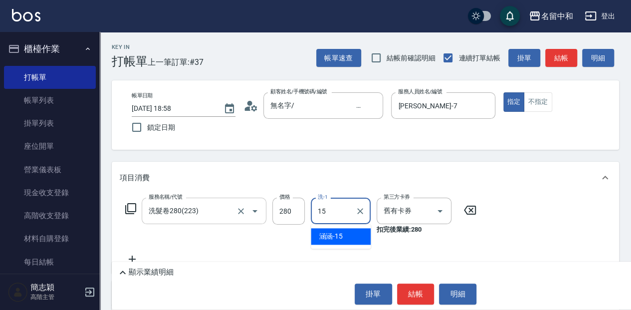
type input "涵涵-15"
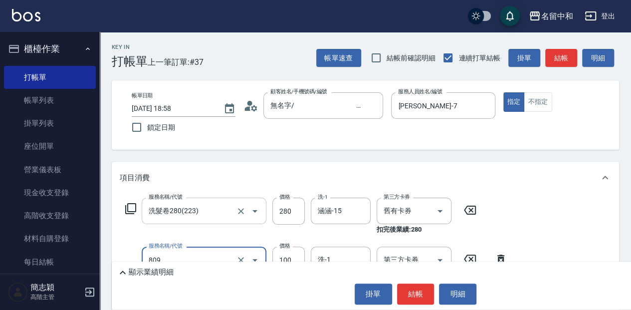
type input "精油[SPA]100(809)"
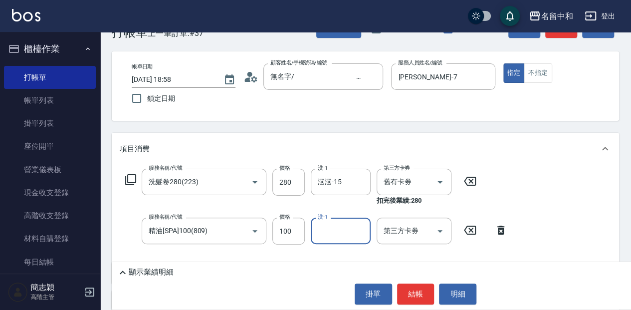
scroll to position [66, 0]
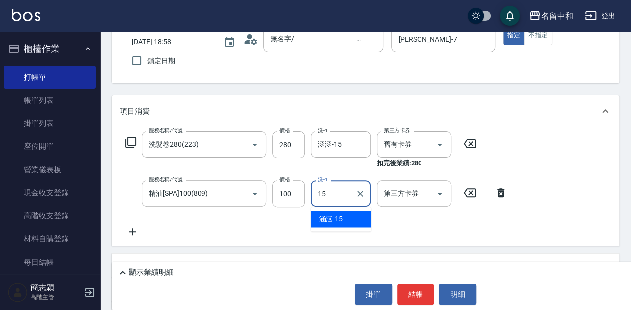
type input "涵涵-15"
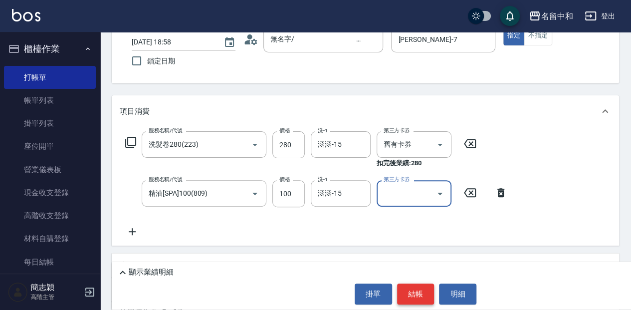
click at [415, 289] on button "結帳" at bounding box center [415, 293] width 37 height 21
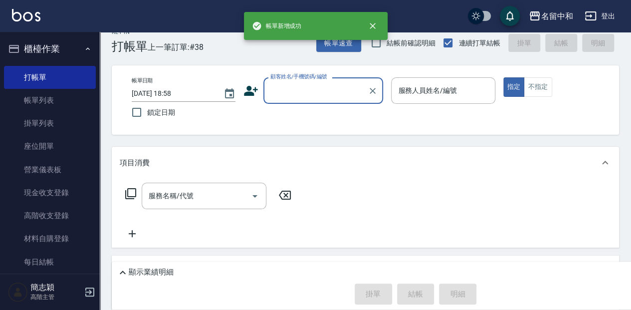
scroll to position [0, 0]
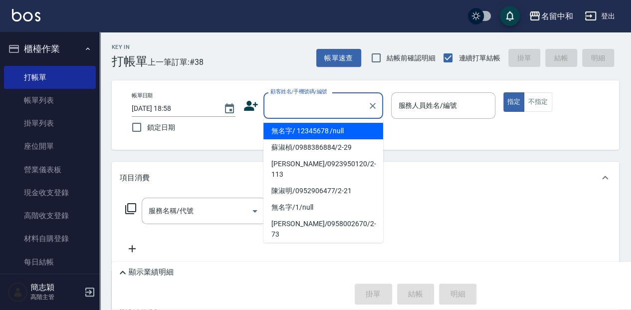
click at [319, 105] on input "顧客姓名/手機號碼/編號" at bounding box center [316, 105] width 96 height 17
click at [327, 129] on li "無名字/ 12345678 /null" at bounding box center [323, 131] width 120 height 16
type input "無名字/ 12345678 /null"
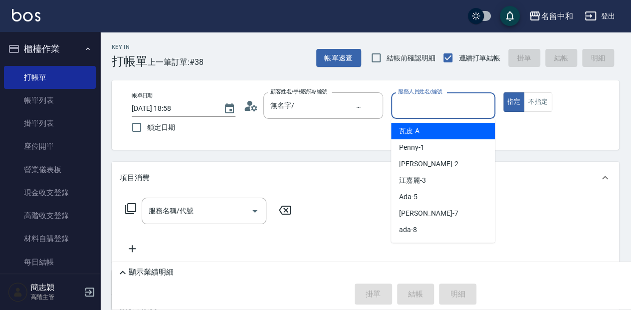
click at [452, 105] on input "服務人員姓名/編號" at bounding box center [442, 105] width 95 height 17
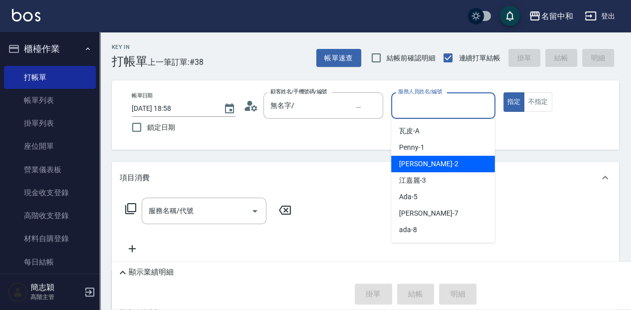
click at [433, 164] on div "[PERSON_NAME] -2" at bounding box center [443, 164] width 104 height 16
type input "[PERSON_NAME]-2"
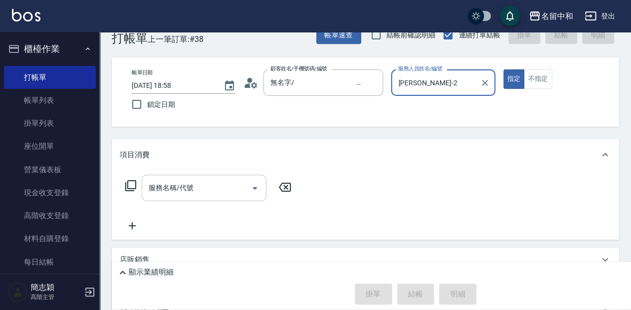
scroll to position [33, 0]
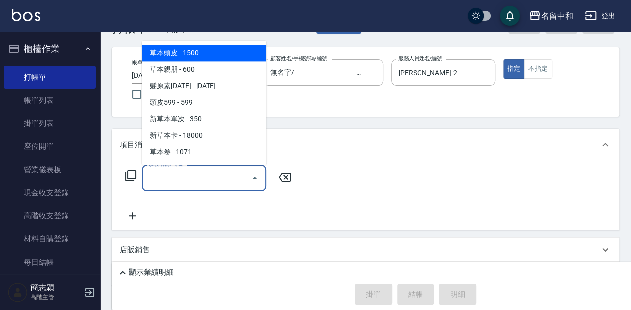
click at [208, 177] on input "服務名稱/代號" at bounding box center [196, 177] width 101 height 17
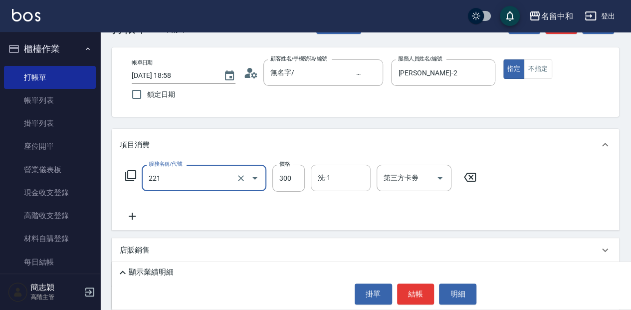
type input "洗髮300(221)"
click at [352, 178] on input "洗-1" at bounding box center [340, 177] width 51 height 17
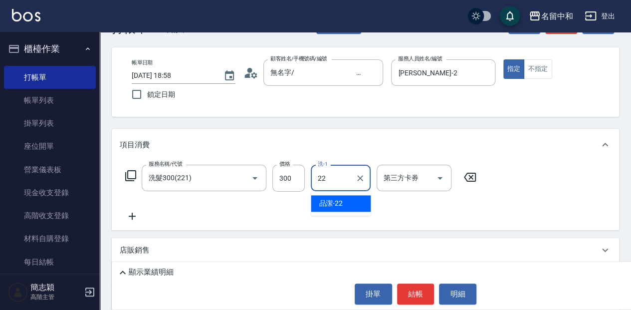
click at [348, 203] on div "品潔 -22" at bounding box center [341, 203] width 60 height 16
type input "品潔-22"
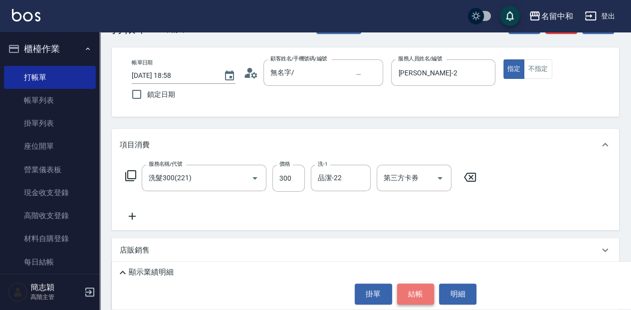
click at [418, 296] on button "結帳" at bounding box center [415, 293] width 37 height 21
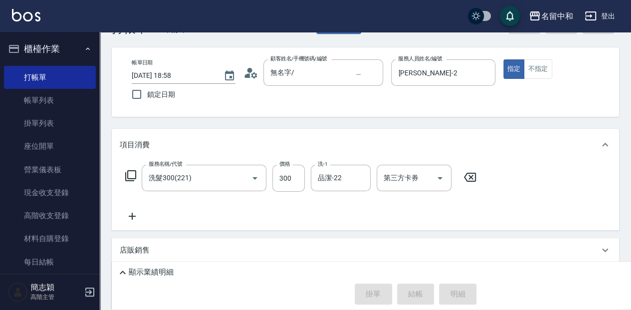
type input "[DATE] 19:00"
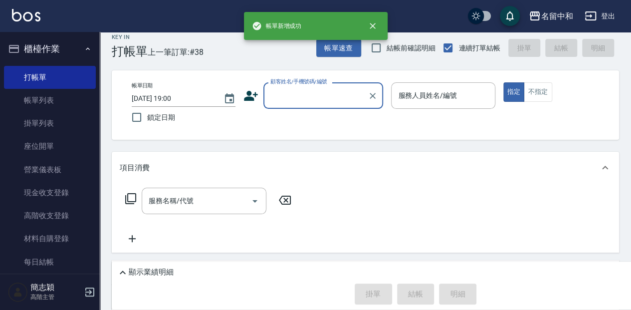
scroll to position [0, 0]
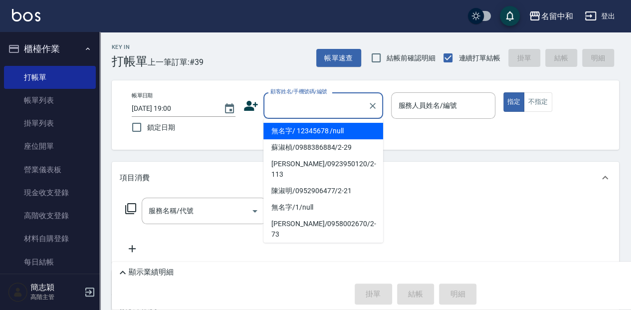
click at [316, 107] on input "顧客姓名/手機號碼/編號" at bounding box center [316, 105] width 96 height 17
click at [329, 128] on li "無名字/ 12345678 /null" at bounding box center [323, 131] width 120 height 16
type input "無名字/ 12345678 /null"
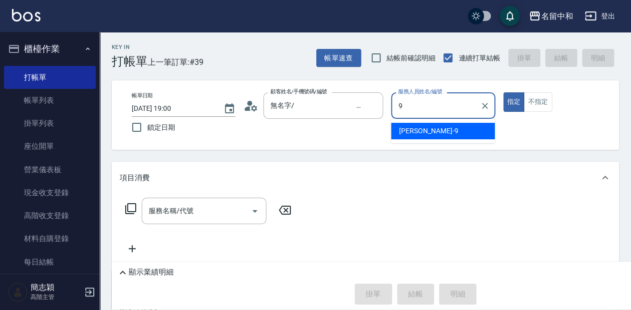
type input "[PERSON_NAME]-9"
type button "true"
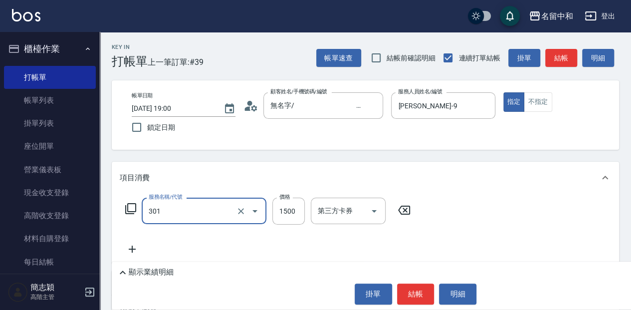
type input "燙髮(1500](301)"
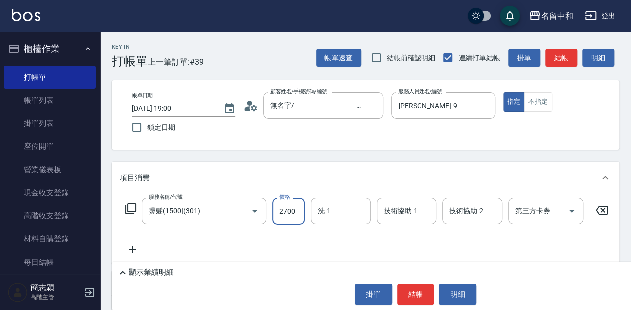
type input "2700"
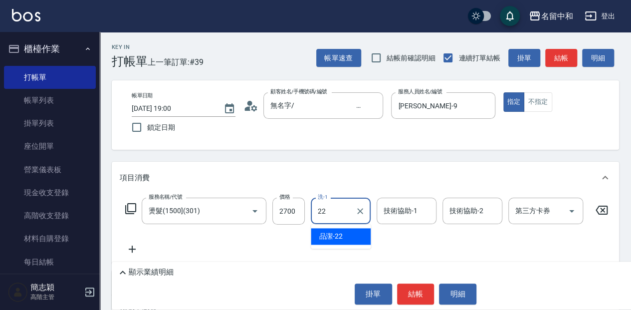
type input "品潔-22"
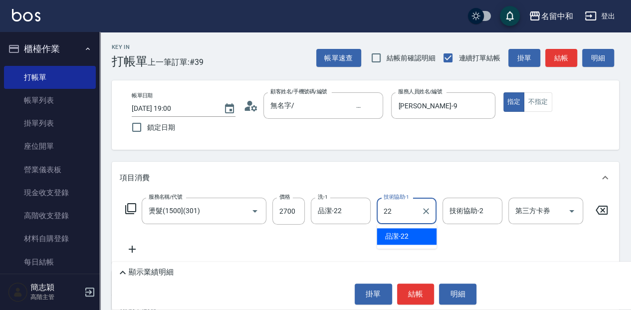
type input "品潔-22"
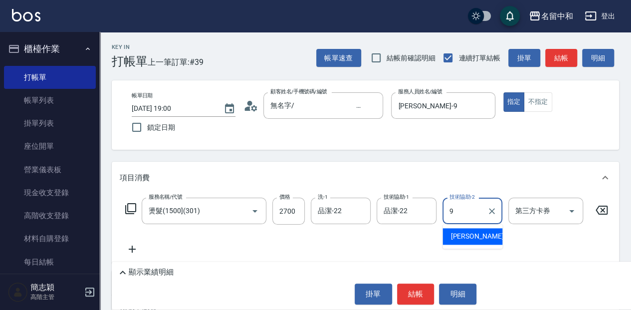
type input "[PERSON_NAME]-9"
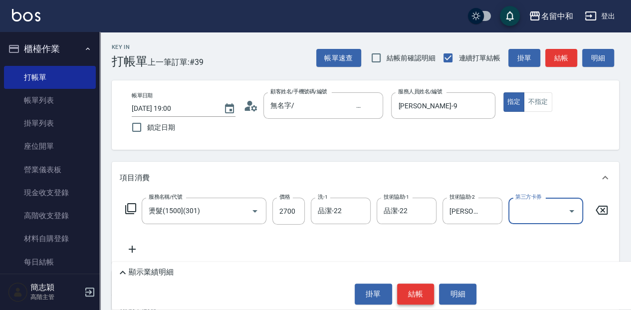
click at [414, 289] on button "結帳" at bounding box center [415, 293] width 37 height 21
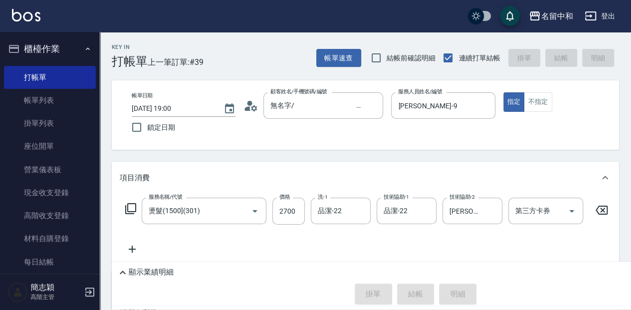
type input "[DATE] 19:01"
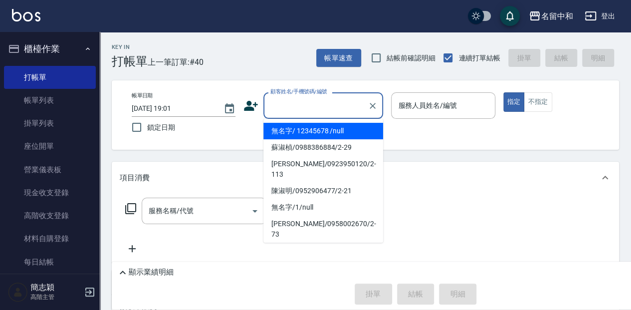
click at [310, 103] on input "顧客姓名/手機號碼/編號" at bounding box center [316, 105] width 96 height 17
click at [322, 130] on li "無名字/ 12345678 /null" at bounding box center [323, 131] width 120 height 16
type input "無名字/ 12345678 /null"
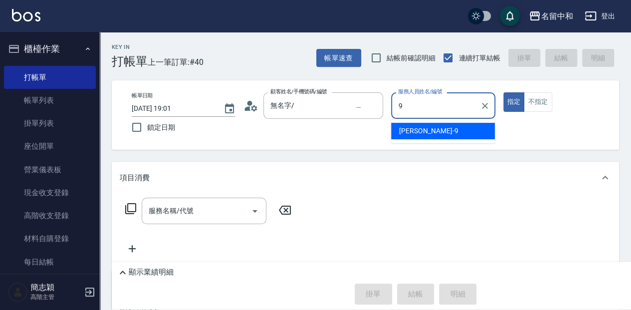
type input "[PERSON_NAME]-9"
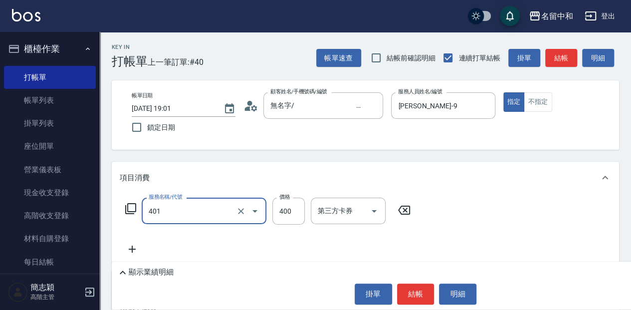
type input "剪髮(400)(401)"
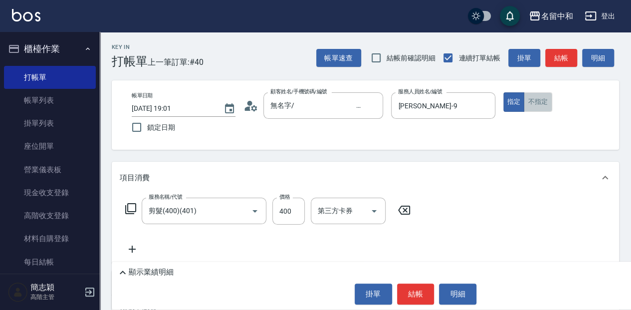
click at [546, 107] on button "不指定" at bounding box center [537, 101] width 28 height 19
drag, startPoint x: 424, startPoint y: 296, endPoint x: 426, endPoint y: 278, distance: 17.6
click at [424, 292] on button "結帳" at bounding box center [415, 293] width 37 height 21
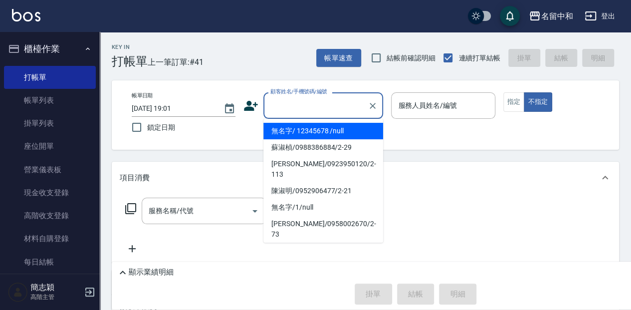
drag, startPoint x: 304, startPoint y: 108, endPoint x: 299, endPoint y: 132, distance: 24.6
click at [300, 116] on div "顧客姓名/手機號碼/編號" at bounding box center [323, 105] width 120 height 26
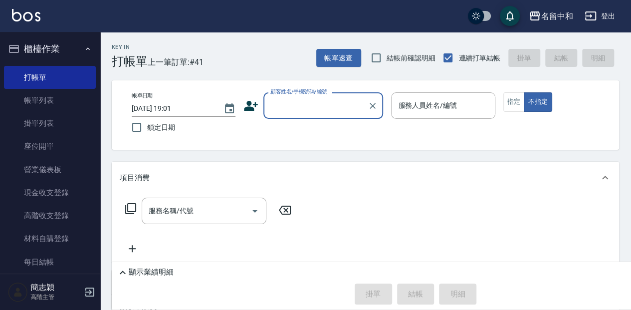
click at [295, 111] on input "顧客姓名/手機號碼/編號" at bounding box center [316, 105] width 96 height 17
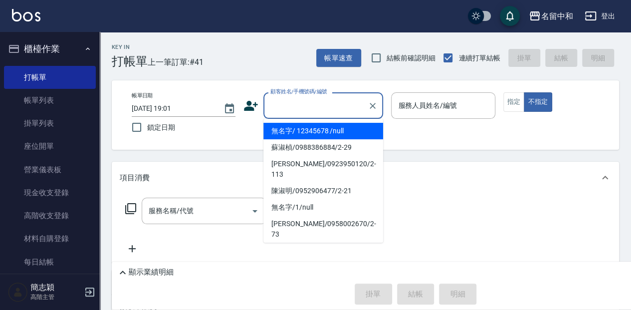
click at [304, 134] on li "無名字/ 12345678 /null" at bounding box center [323, 131] width 120 height 16
type input "無名字/ 12345678 /null"
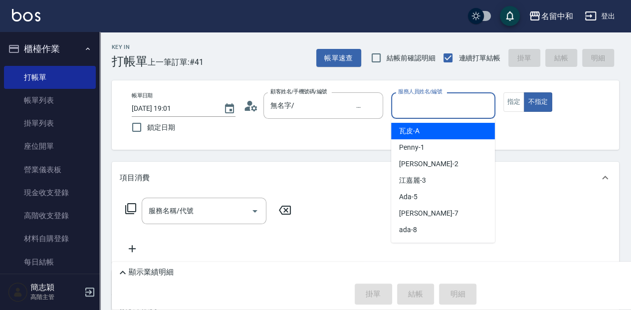
click at [416, 105] on input "服務人員姓名/編號" at bounding box center [442, 105] width 95 height 17
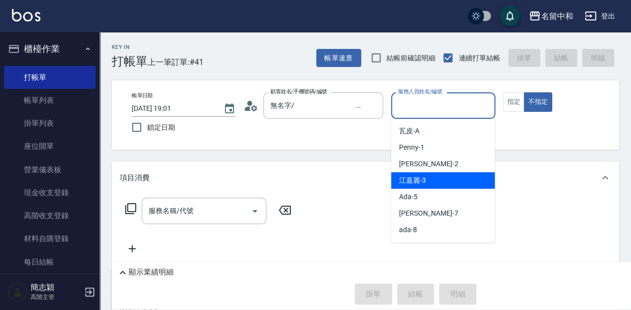
click at [444, 174] on div "江嘉麗 -3" at bounding box center [443, 180] width 104 height 16
type input "江嘉麗-3"
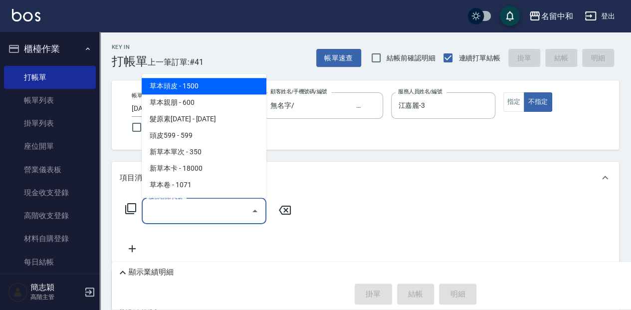
click at [177, 210] on input "服務名稱/代號" at bounding box center [196, 210] width 101 height 17
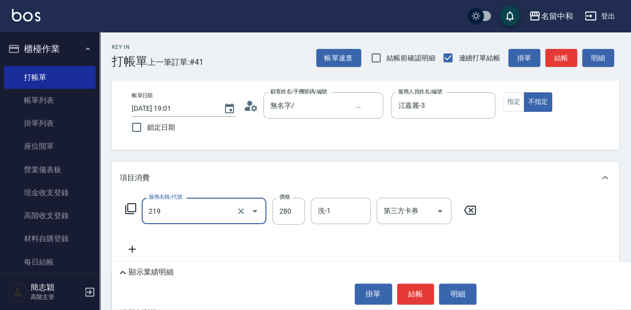
type input "洗髮280(219)"
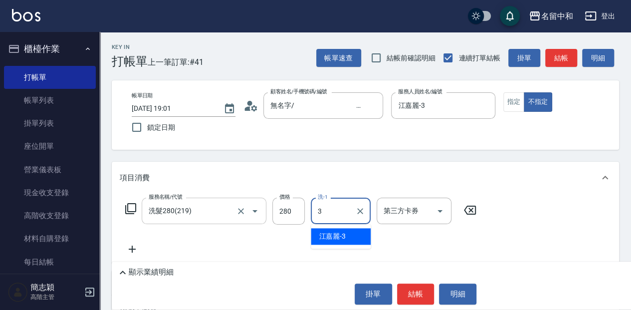
type input "江嘉麗-3"
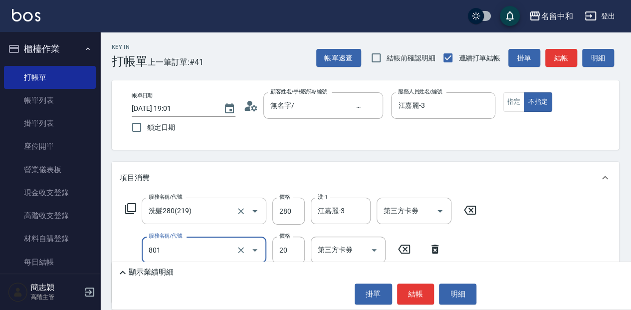
type input "潤絲20(801)"
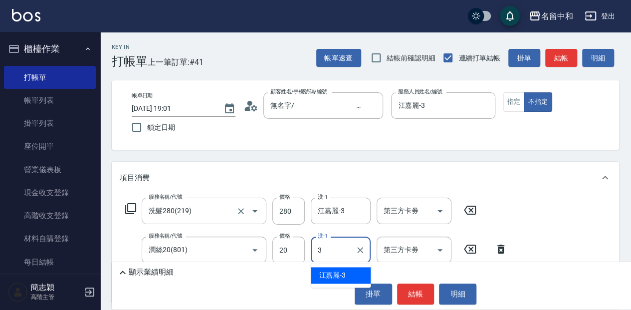
type input "江嘉麗-3"
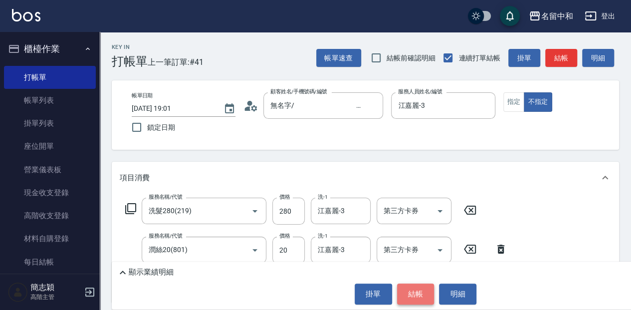
click at [416, 297] on button "結帳" at bounding box center [415, 293] width 37 height 21
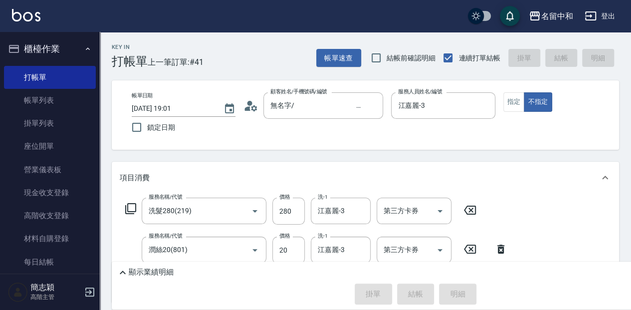
type input "[DATE] 19:02"
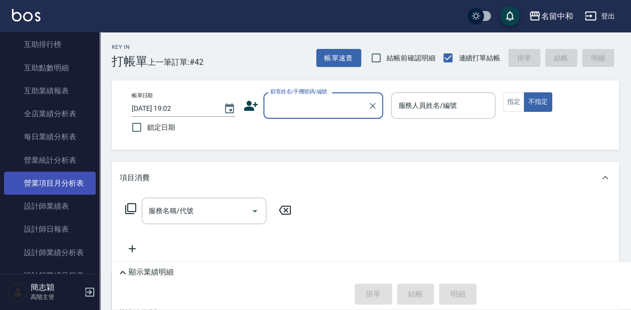
scroll to position [531, 0]
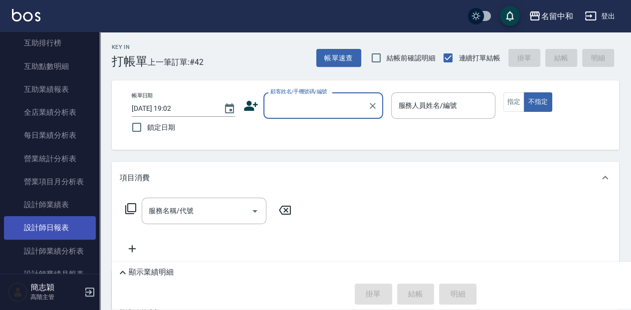
click at [60, 226] on link "設計師日報表" at bounding box center [50, 227] width 92 height 23
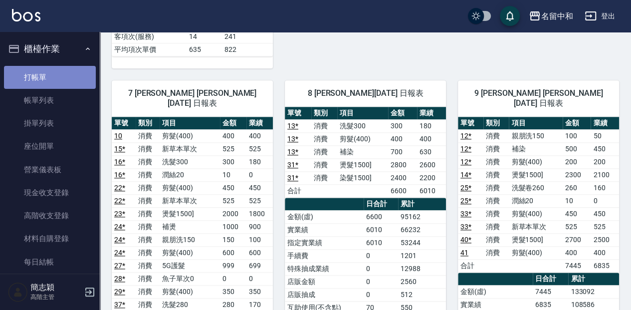
click at [70, 78] on link "打帳單" at bounding box center [50, 77] width 92 height 23
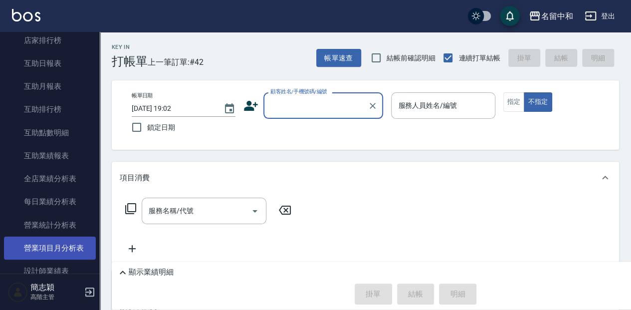
scroll to position [499, 0]
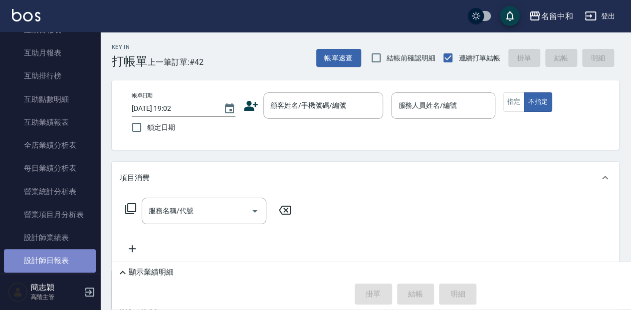
click at [58, 260] on link "設計師日報表" at bounding box center [50, 260] width 92 height 23
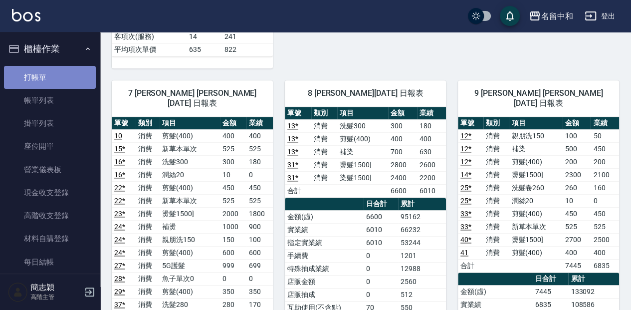
click at [78, 68] on link "打帳單" at bounding box center [50, 77] width 92 height 23
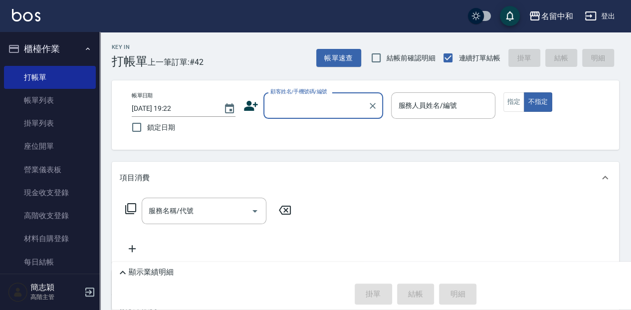
click at [321, 102] on input "顧客姓名/手機號碼/編號" at bounding box center [316, 105] width 96 height 17
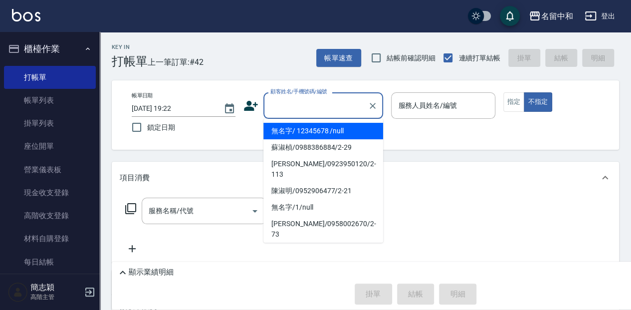
click at [319, 124] on ul "無名字/ 12345678 /null [PERSON_NAME]/0988386884/2-29 [PERSON_NAME]/0923950120/2-11…" at bounding box center [323, 181] width 120 height 124
click at [321, 128] on li "無名字/ 12345678 /null" at bounding box center [323, 131] width 120 height 16
type input "無名字/ 12345678 /null"
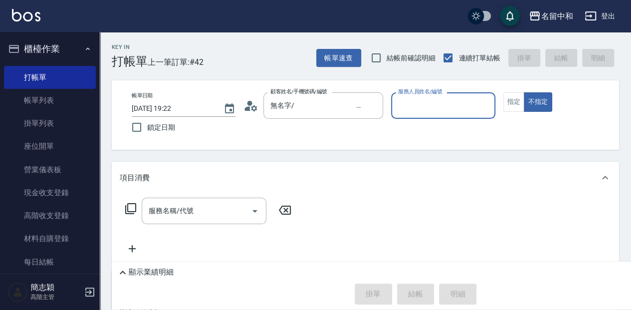
click at [442, 111] on input "服務人員姓名/編號" at bounding box center [442, 105] width 95 height 17
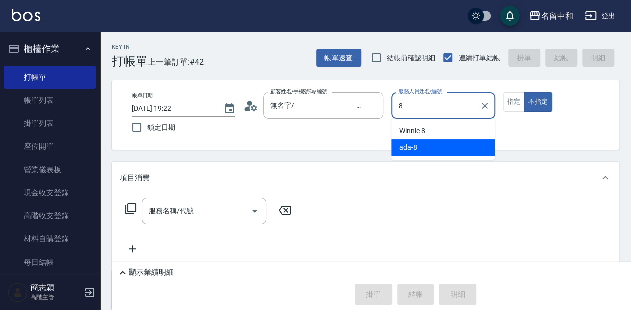
type input "ada-8"
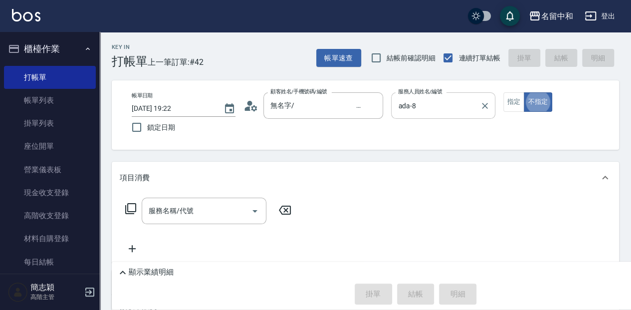
type button "false"
click at [519, 97] on button "指定" at bounding box center [513, 101] width 21 height 19
click at [174, 219] on div "服務名稱/代號" at bounding box center [204, 210] width 125 height 26
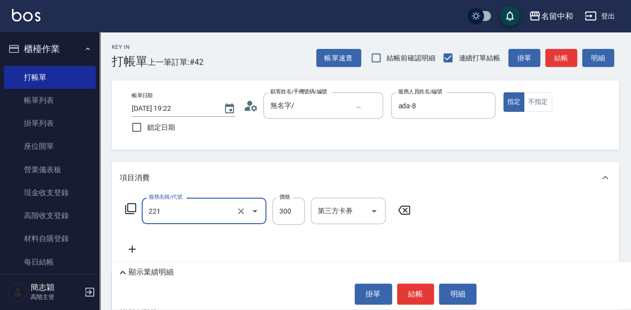
type input "洗髮300(221)"
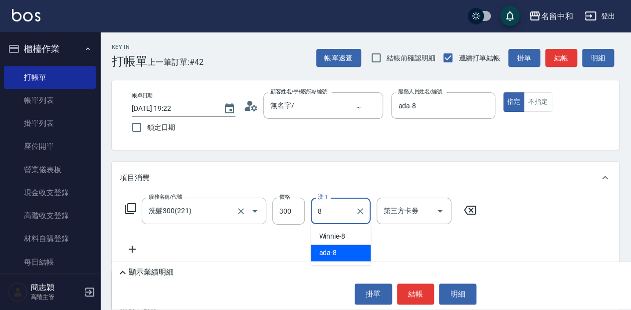
type input "ada-8"
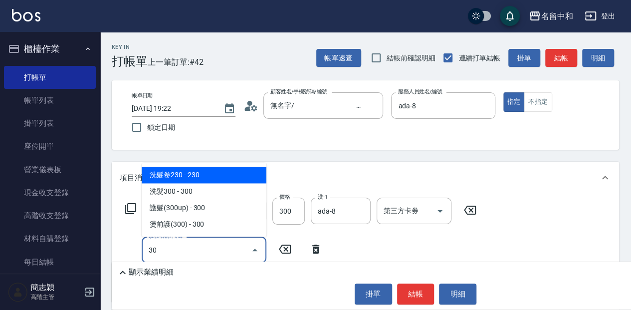
type input "3"
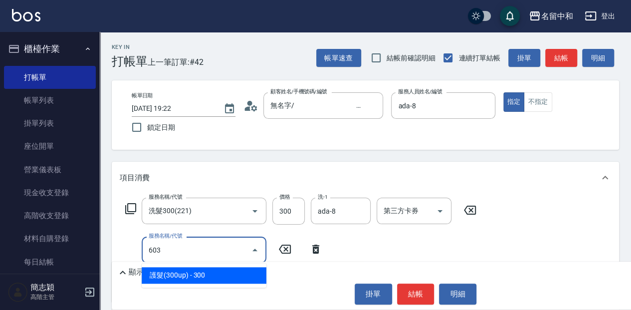
type input "護髮(300up)(603)"
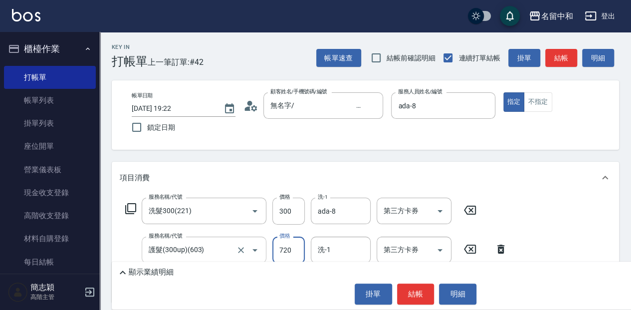
type input "720"
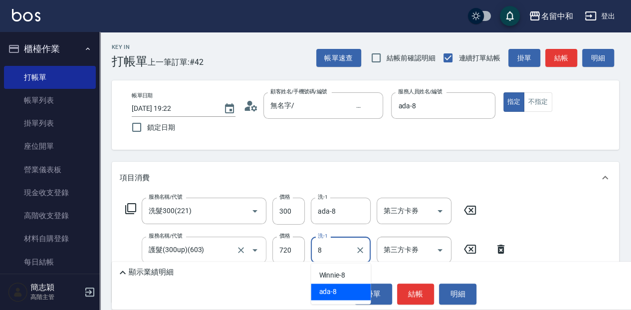
type input "ada-8"
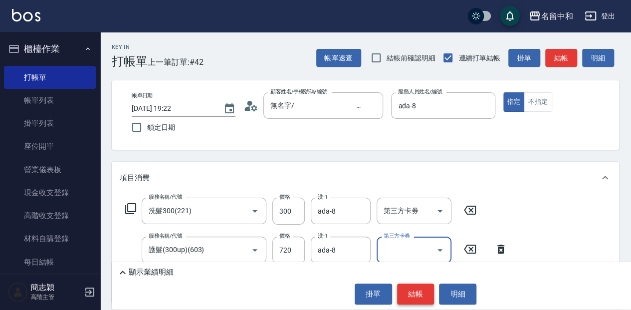
click at [414, 288] on button "結帳" at bounding box center [415, 293] width 37 height 21
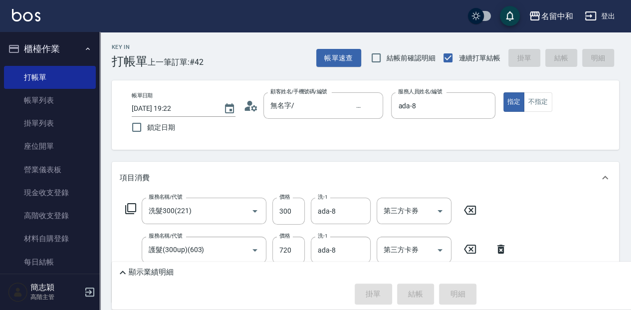
type input "[DATE] 19:23"
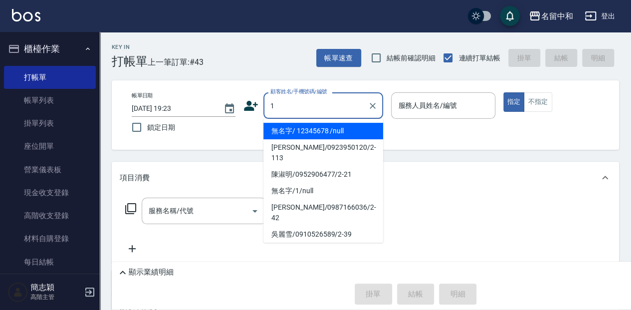
type input "無名字/ 12345678 /null"
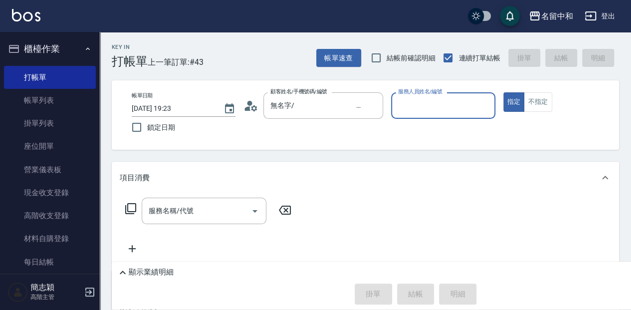
type input "8"
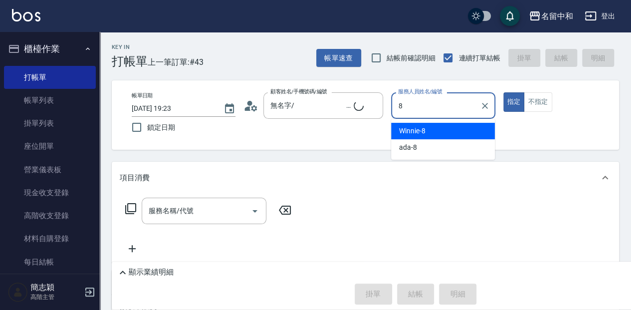
type input "無名字/1/null"
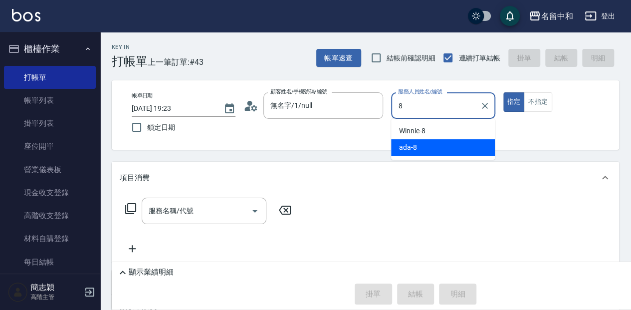
type input "ada-8"
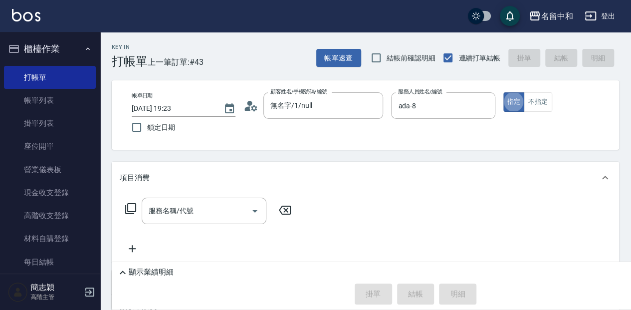
type button "true"
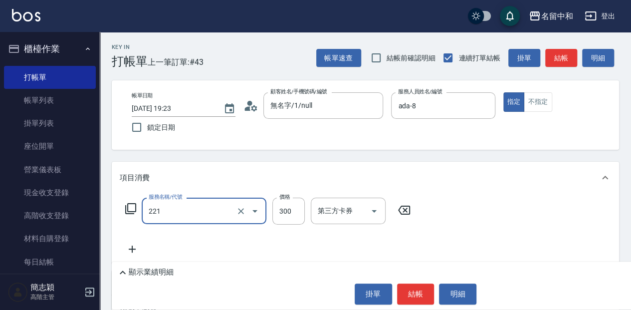
type input "洗髮300(221)"
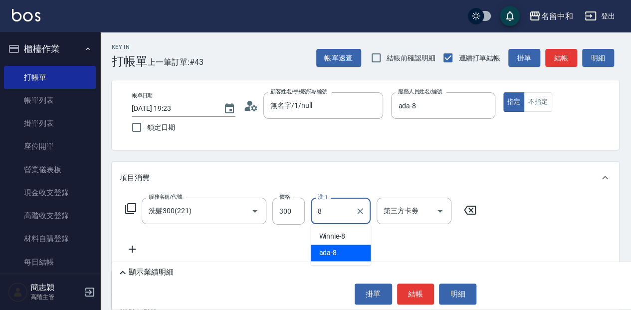
type input "ada-8"
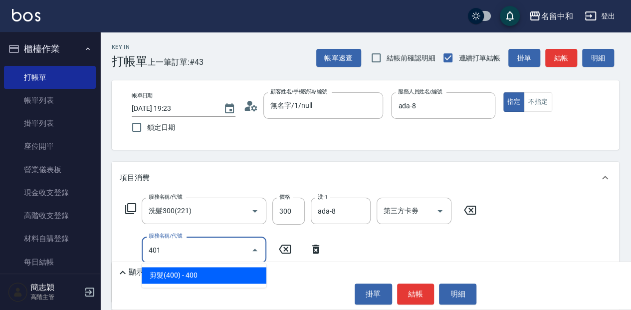
type input "剪髮(400)(401)"
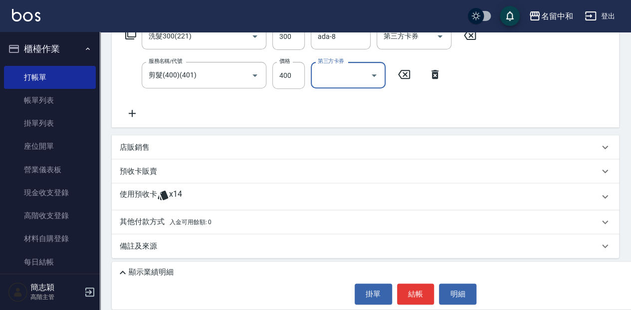
scroll to position [177, 0]
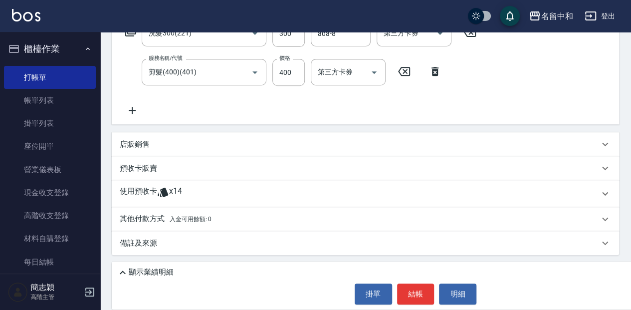
click at [149, 216] on p "其他付款方式 入金可用餘額: 0" at bounding box center [166, 218] width 92 height 11
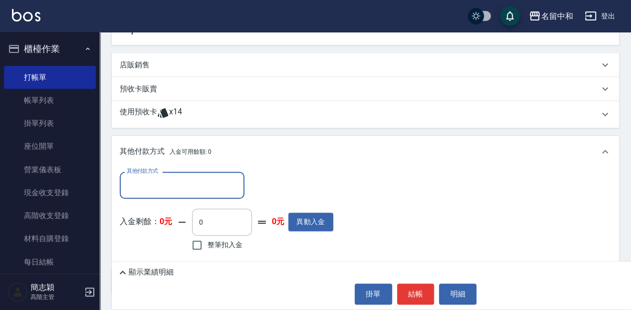
scroll to position [277, 0]
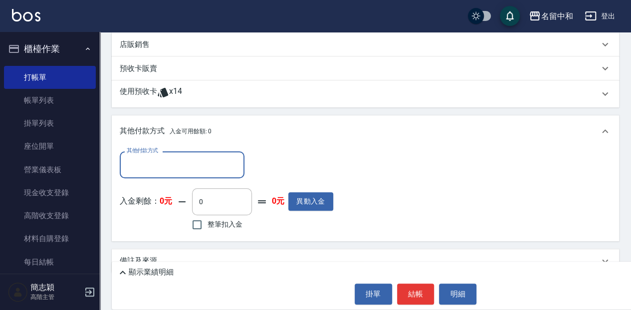
click at [178, 157] on input "其他付款方式" at bounding box center [182, 164] width 116 height 17
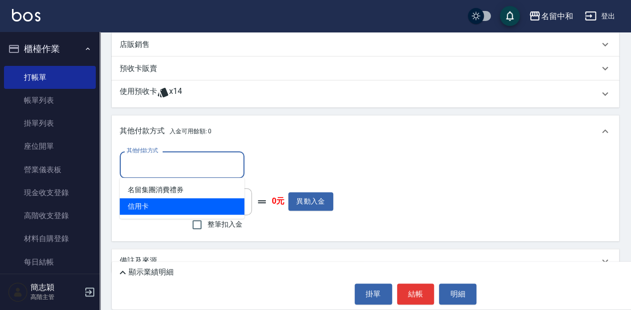
click at [169, 204] on span "信用卡" at bounding box center [182, 206] width 125 height 16
type input "信用卡"
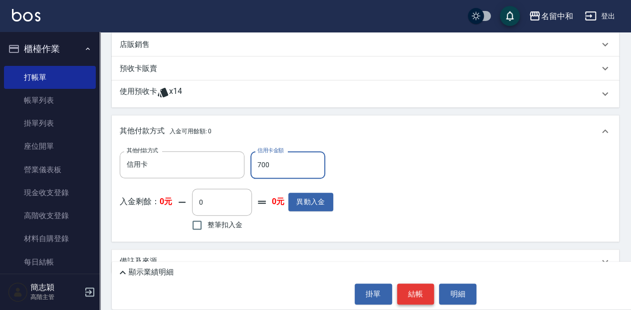
type input "700"
click at [421, 287] on button "結帳" at bounding box center [415, 293] width 37 height 21
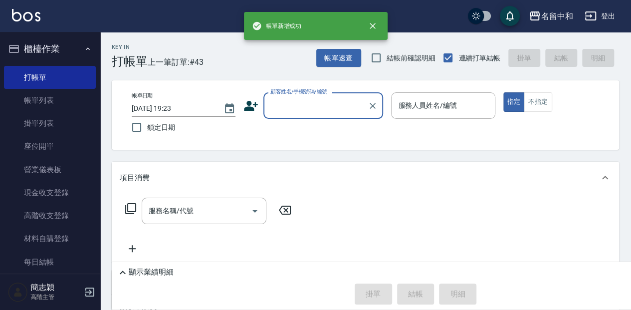
scroll to position [0, 0]
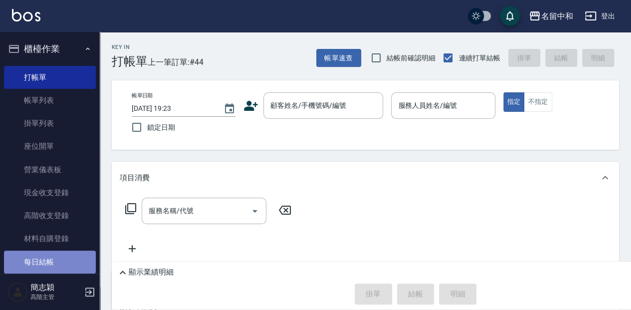
click at [70, 253] on link "每日結帳" at bounding box center [50, 261] width 92 height 23
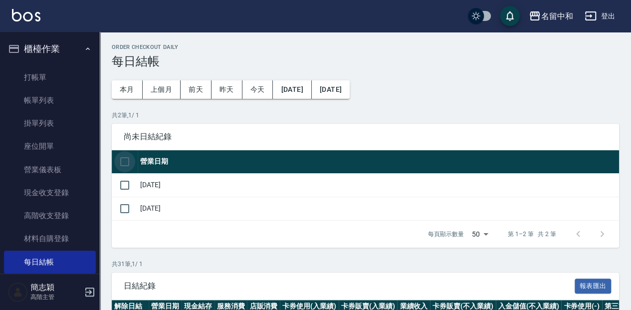
click at [116, 160] on input "checkbox" at bounding box center [124, 161] width 21 height 21
checkbox input "true"
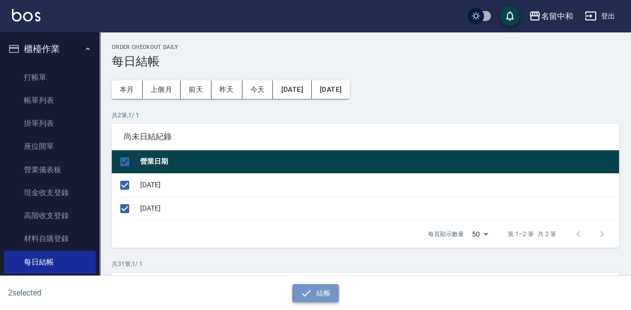
click at [314, 289] on button "結帳" at bounding box center [315, 293] width 46 height 18
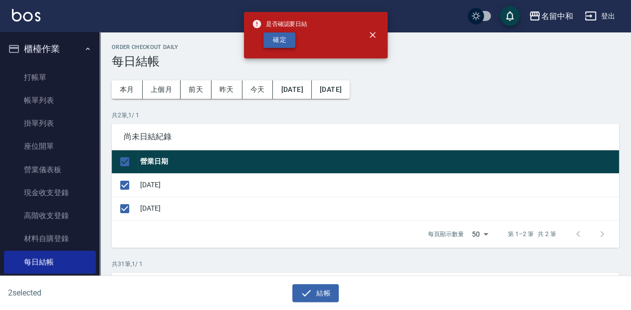
click at [285, 39] on button "確定" at bounding box center [279, 39] width 32 height 15
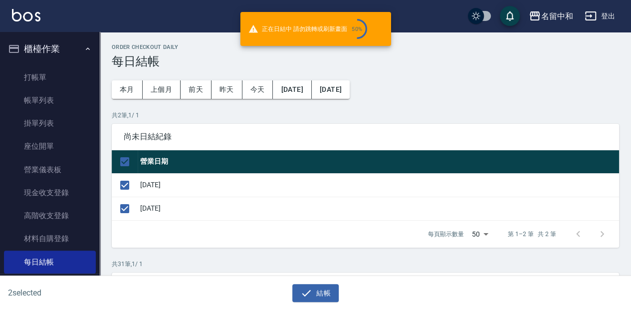
checkbox input "false"
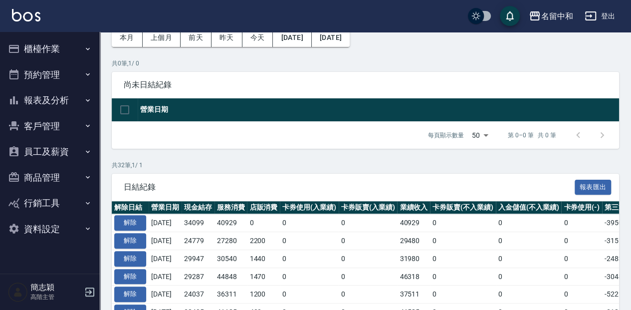
scroll to position [66, 0]
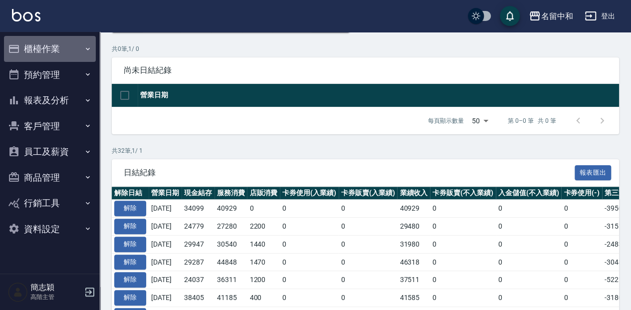
click at [83, 55] on button "櫃檯作業" at bounding box center [50, 49] width 92 height 26
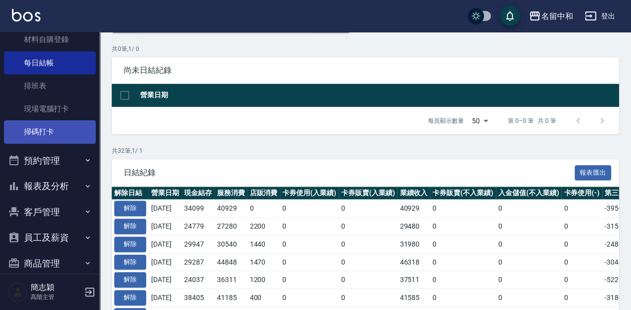
scroll to position [199, 0]
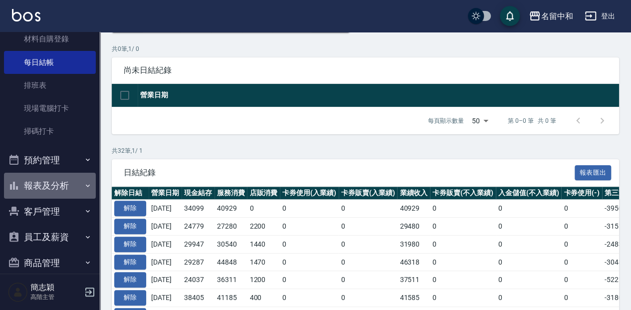
click at [53, 182] on button "報表及分析" at bounding box center [50, 185] width 92 height 26
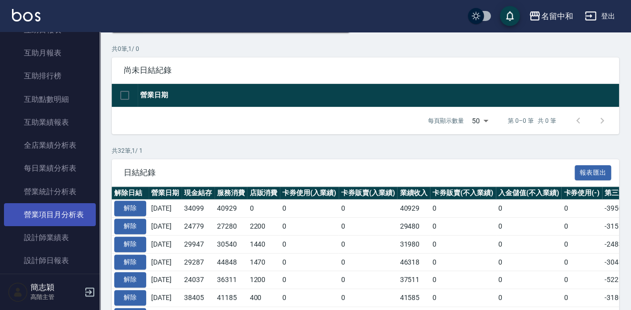
scroll to position [531, 0]
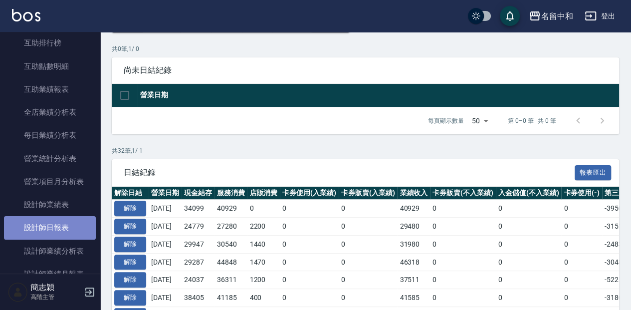
click at [66, 226] on link "設計師日報表" at bounding box center [50, 227] width 92 height 23
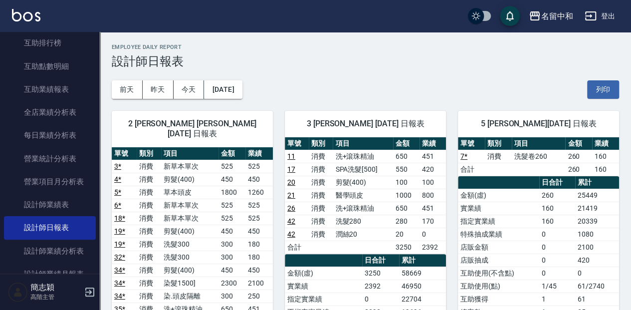
click at [94, 38] on nav "櫃檯作業 打帳單 帳單列表 掛單列表 座位開單 營業儀表板 現金收支登錄 高階收支登錄 材料自購登錄 每日結帳 排班表 現場電腦打卡 掃碼打卡 預約管理 預約…" at bounding box center [50, 152] width 100 height 241
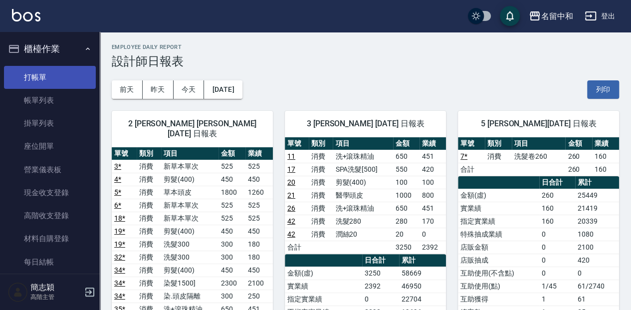
click at [83, 77] on link "打帳單" at bounding box center [50, 77] width 92 height 23
